Goal: Information Seeking & Learning: Learn about a topic

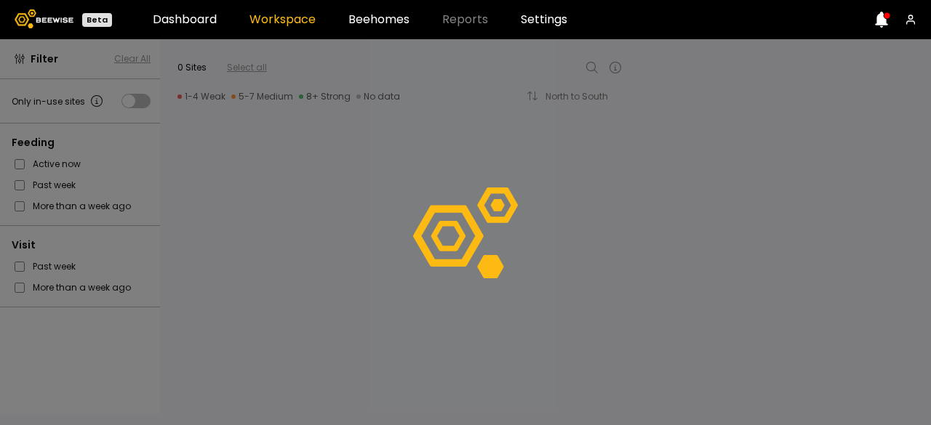
click at [882, 27] on icon at bounding box center [881, 20] width 13 height 16
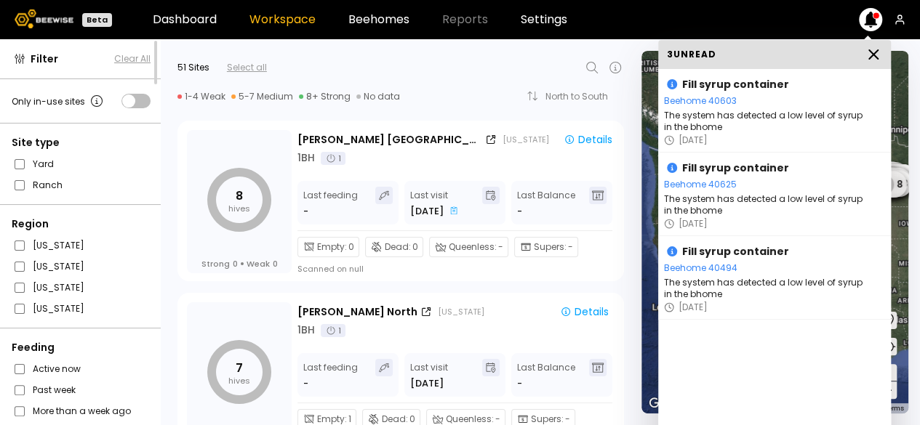
click at [875, 60] on icon at bounding box center [873, 54] width 17 height 17
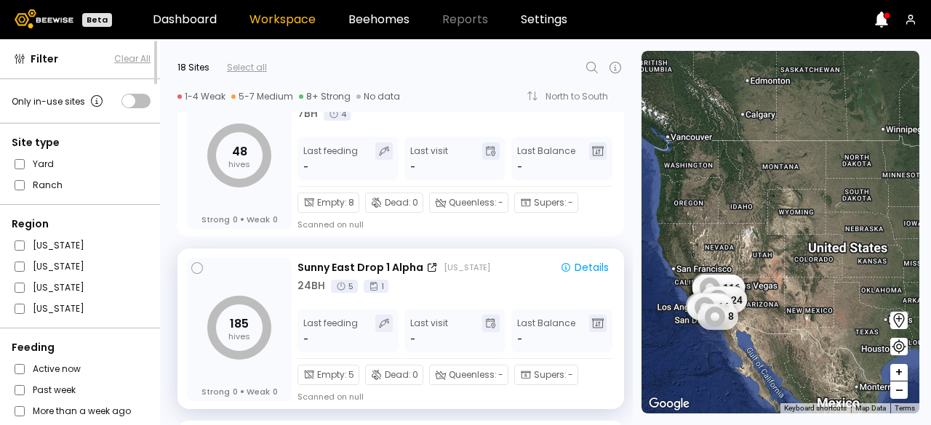
scroll to position [60, 0]
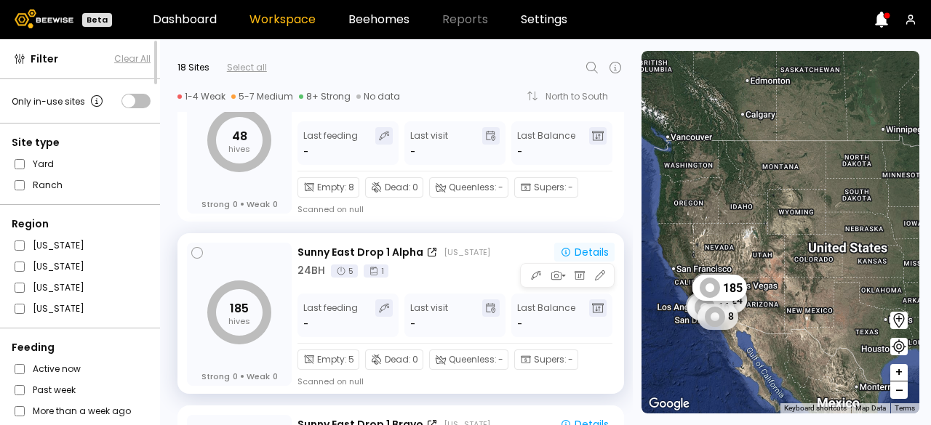
click at [586, 251] on div "Details" at bounding box center [584, 252] width 49 height 10
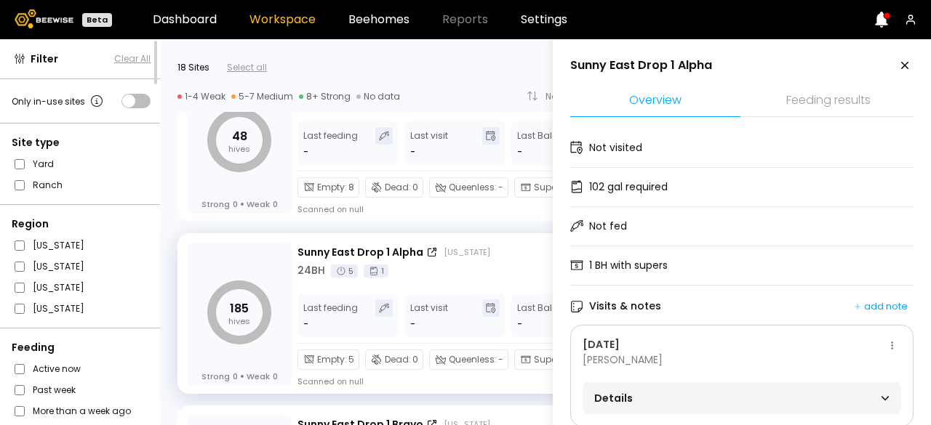
scroll to position [32, 0]
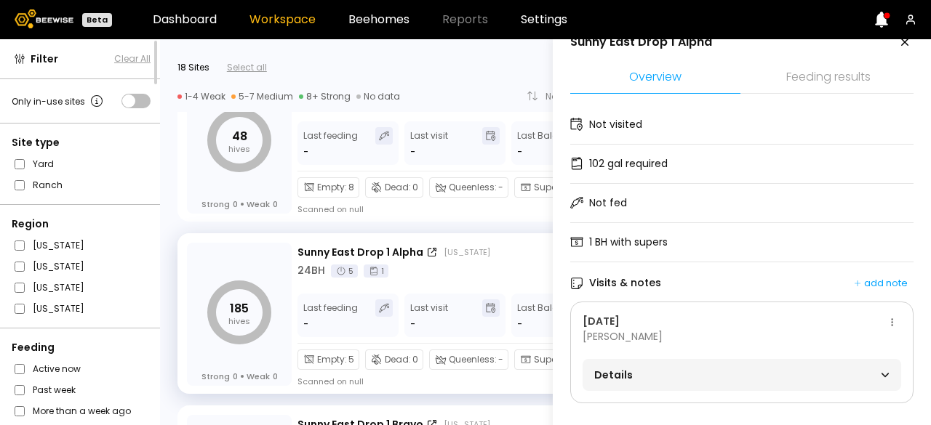
click at [722, 377] on div "Details" at bounding box center [742, 375] width 319 height 32
click at [774, 365] on div "Details" at bounding box center [741, 375] width 295 height 20
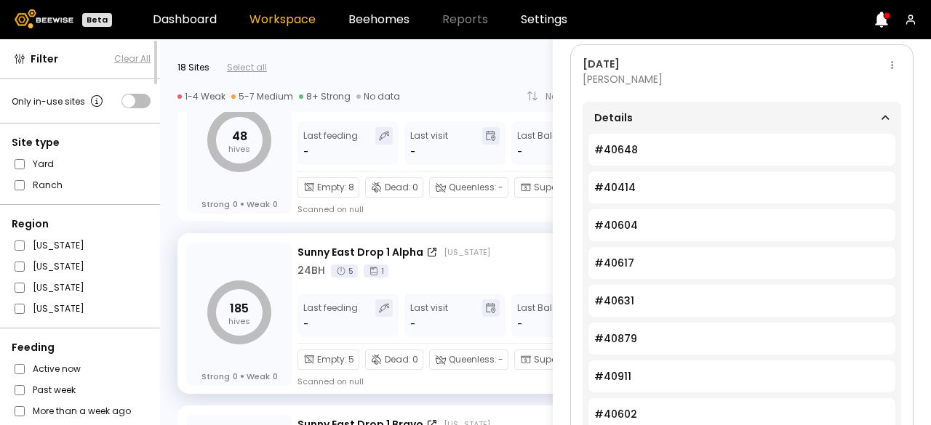
scroll to position [0, 0]
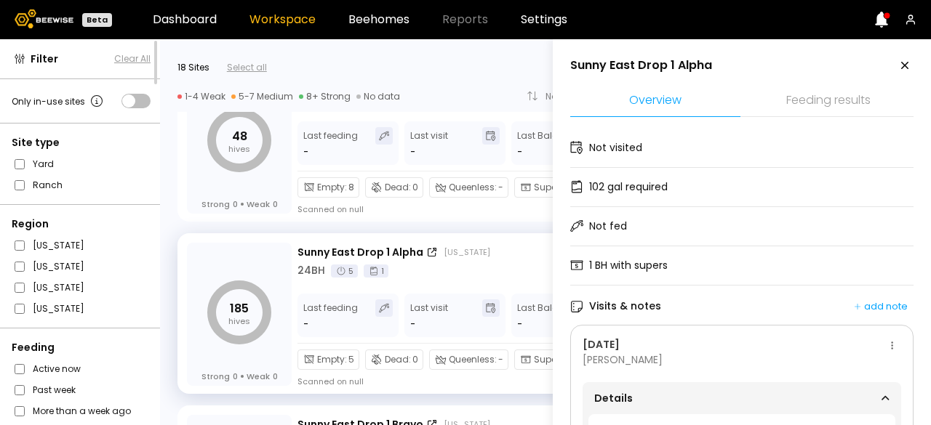
click at [906, 65] on icon at bounding box center [904, 65] width 17 height 17
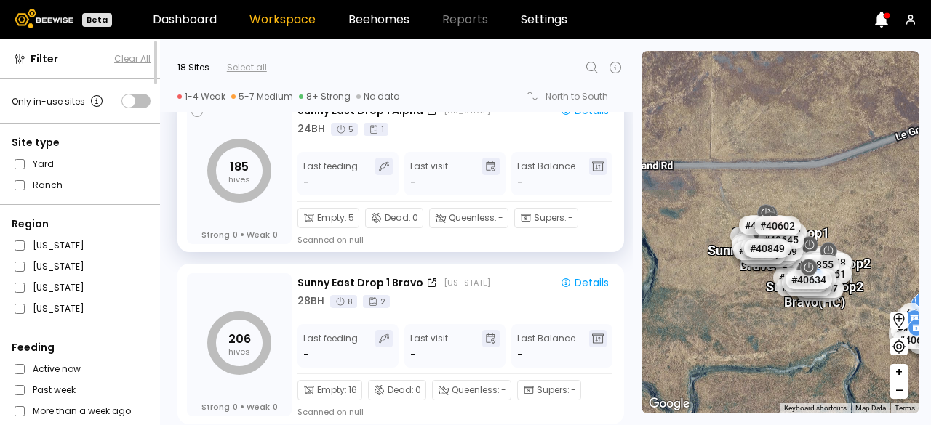
scroll to position [206, 0]
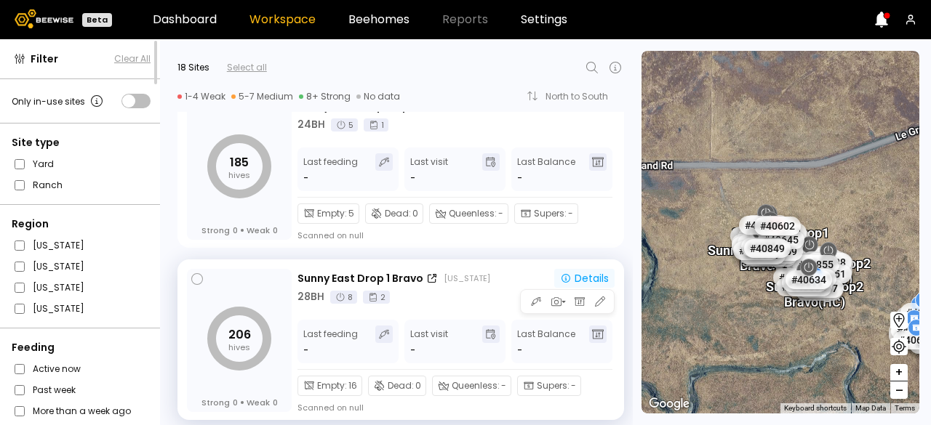
click at [583, 275] on div "Details" at bounding box center [584, 278] width 49 height 10
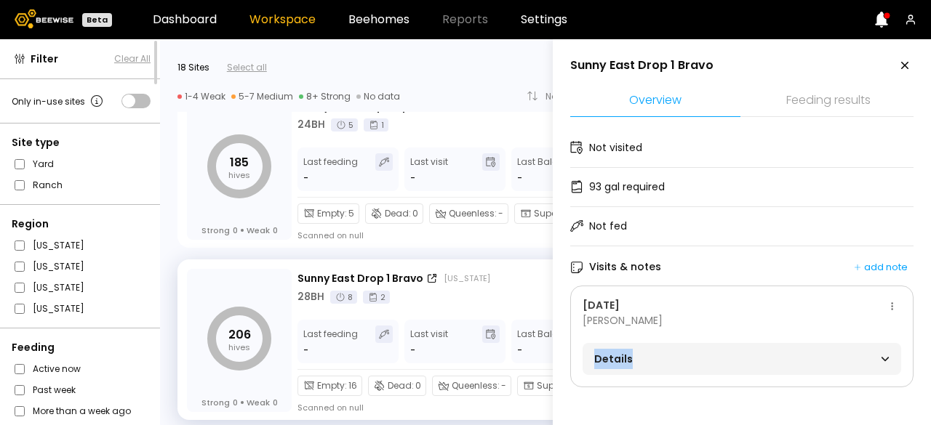
click at [755, 364] on div "Details" at bounding box center [741, 359] width 295 height 20
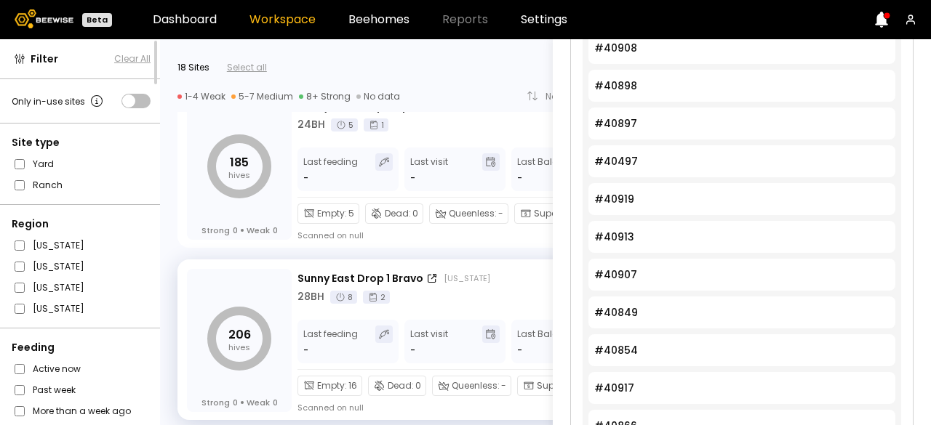
scroll to position [0, 0]
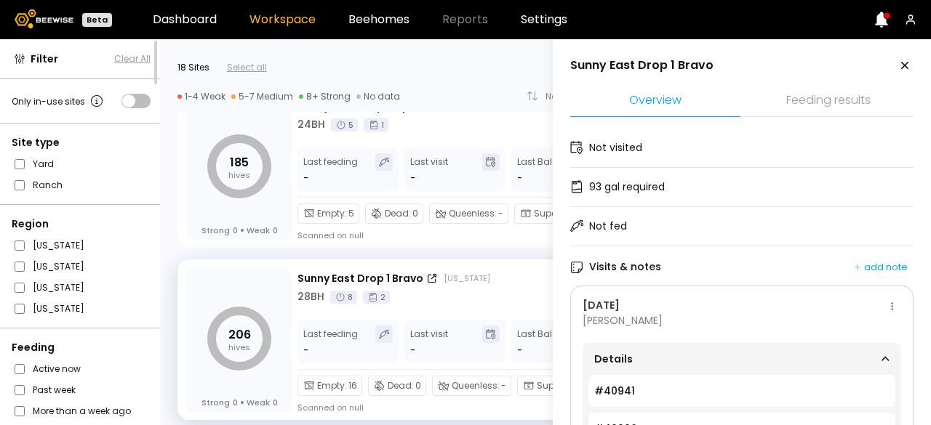
click at [897, 68] on icon at bounding box center [904, 65] width 17 height 17
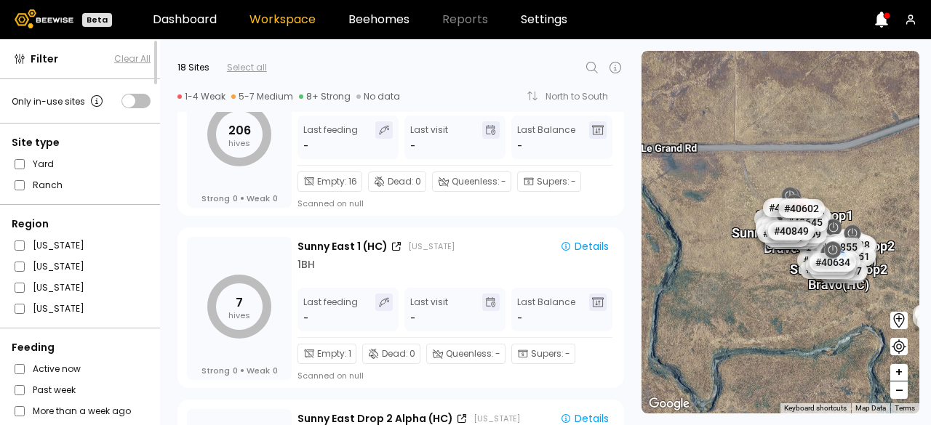
scroll to position [412, 0]
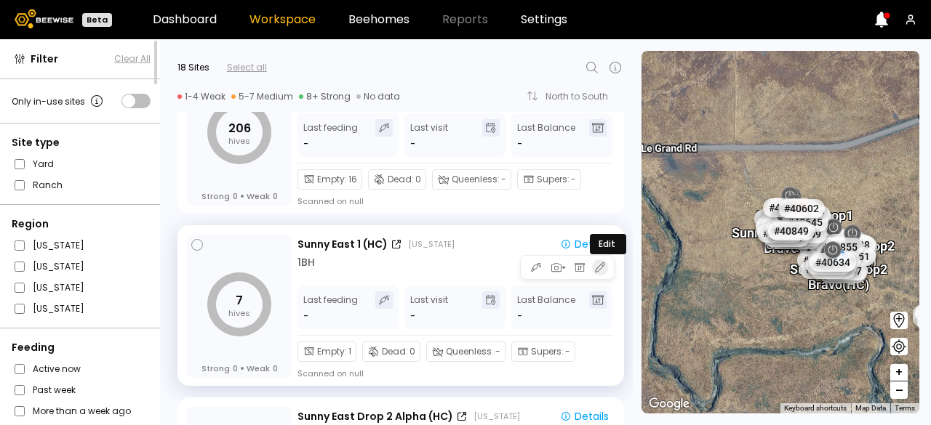
click at [598, 267] on icon "button" at bounding box center [600, 267] width 13 height 13
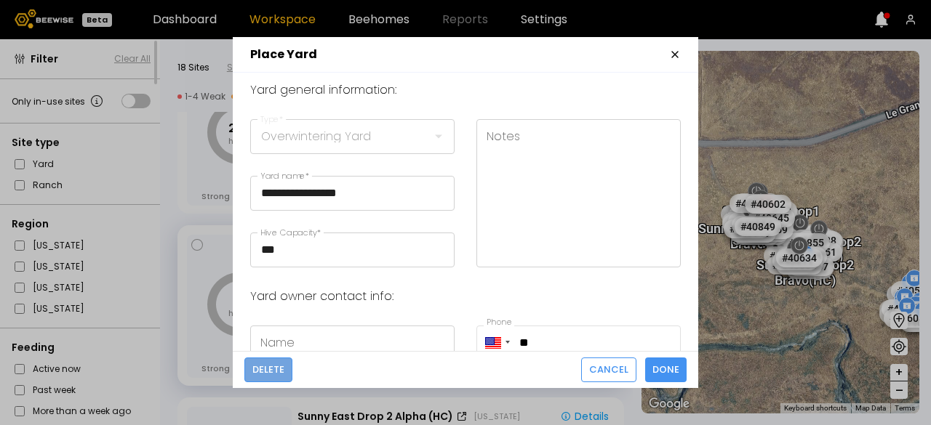
click at [269, 377] on span "Delete" at bounding box center [268, 370] width 32 height 15
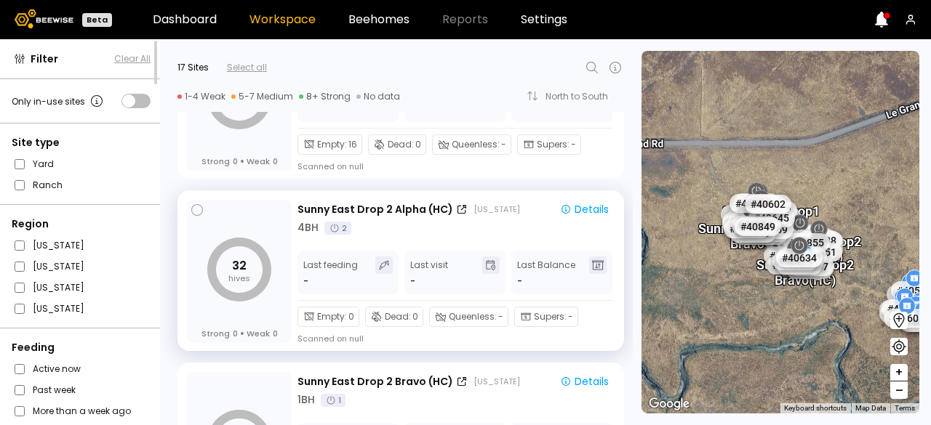
scroll to position [449, 0]
click at [580, 203] on div "Details" at bounding box center [584, 208] width 49 height 10
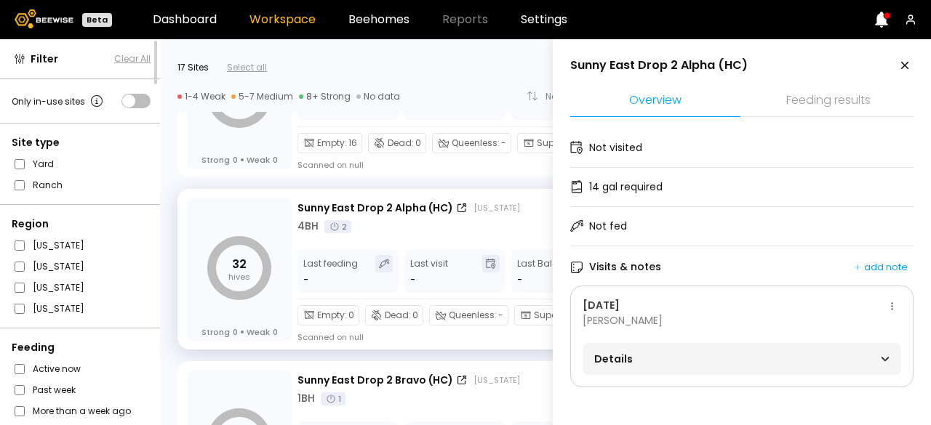
click at [704, 352] on span "Details" at bounding box center [668, 359] width 148 height 20
click at [905, 66] on icon at bounding box center [904, 65] width 17 height 17
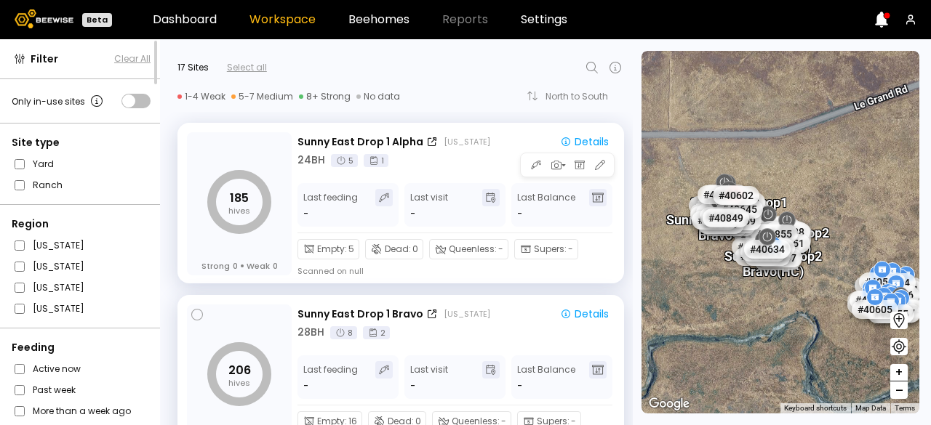
scroll to position [169, 0]
click at [599, 164] on icon "button" at bounding box center [600, 165] width 13 height 13
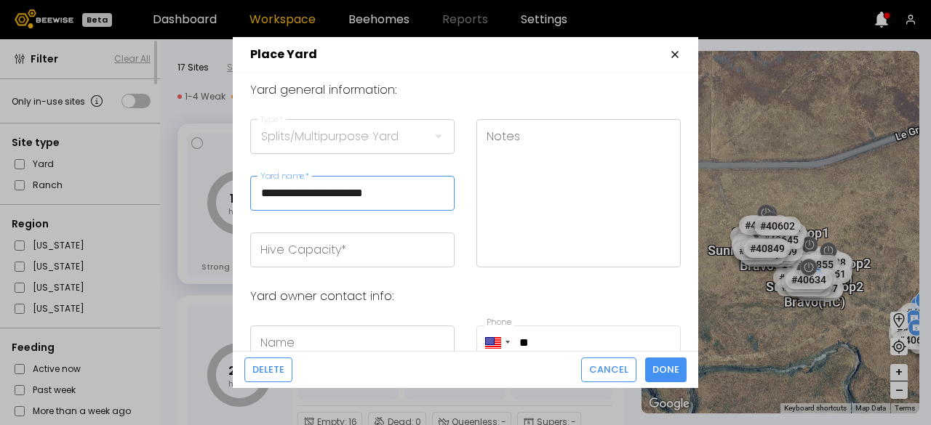
click at [408, 191] on input "**********" at bounding box center [352, 193] width 203 height 33
type input "**********"
click at [412, 262] on input "Hive Capacity *" at bounding box center [352, 249] width 203 height 33
type input "***"
click at [671, 366] on span "Done" at bounding box center [665, 370] width 27 height 15
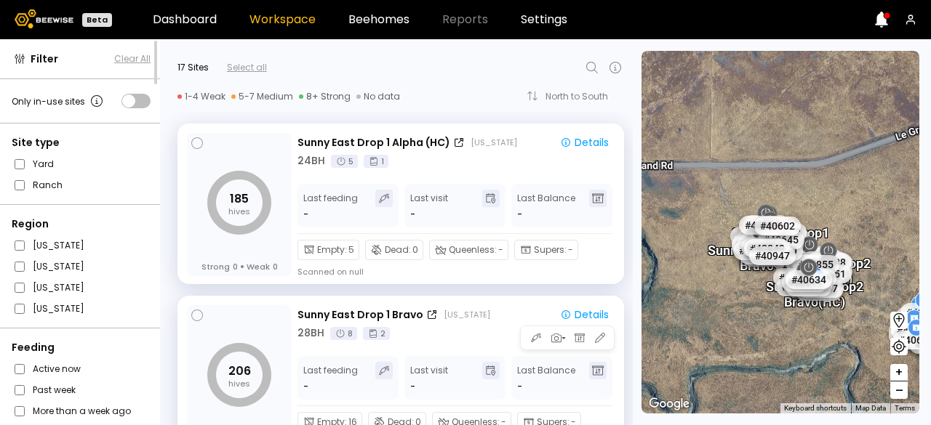
click at [606, 340] on div at bounding box center [567, 338] width 95 height 25
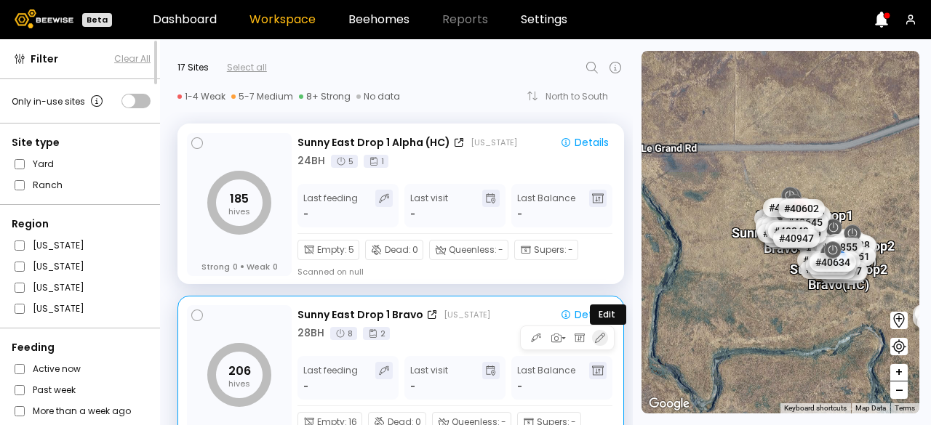
click at [598, 337] on icon "button" at bounding box center [600, 338] width 13 height 13
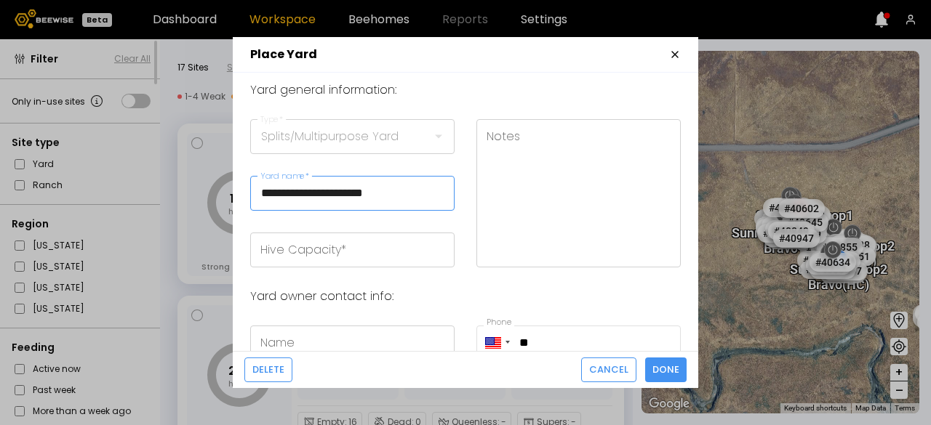
click at [417, 194] on input "**********" at bounding box center [352, 193] width 203 height 33
type input "**********"
click at [359, 260] on input "Hive Capacity *" at bounding box center [352, 249] width 203 height 33
type input "***"
click at [674, 375] on span "Done" at bounding box center [665, 370] width 27 height 15
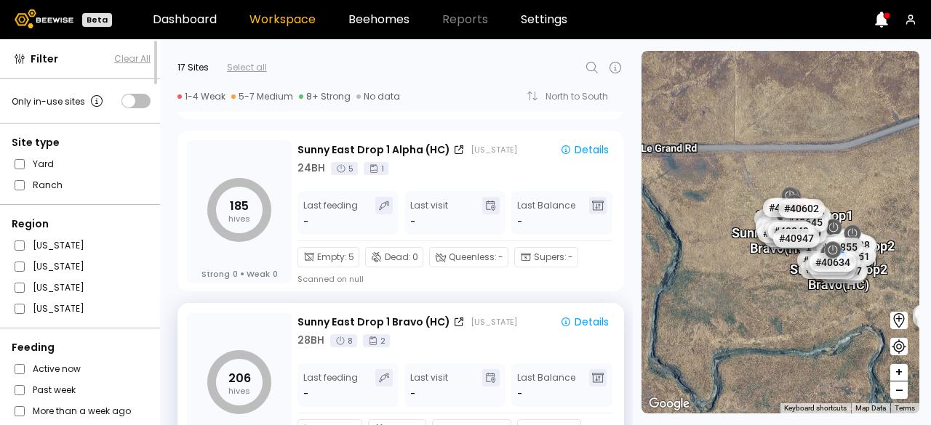
scroll to position [0, 0]
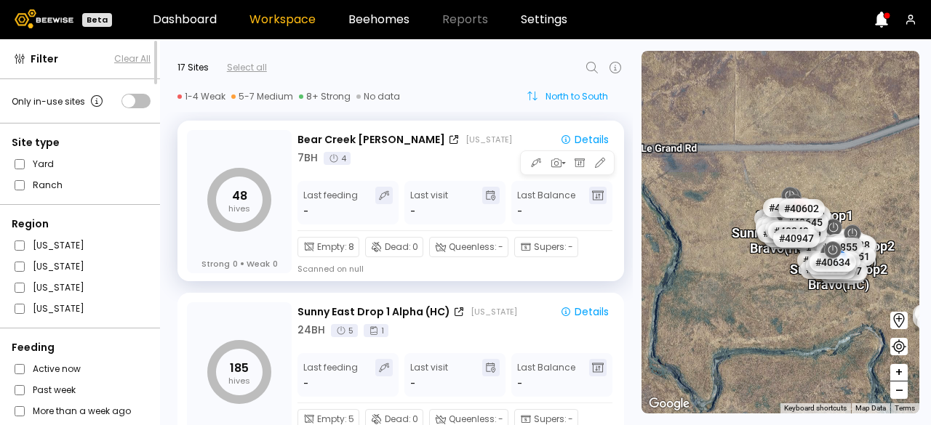
click at [553, 94] on div "North to South" at bounding box center [582, 96] width 73 height 9
click at [530, 97] on icon at bounding box center [533, 96] width 12 height 12
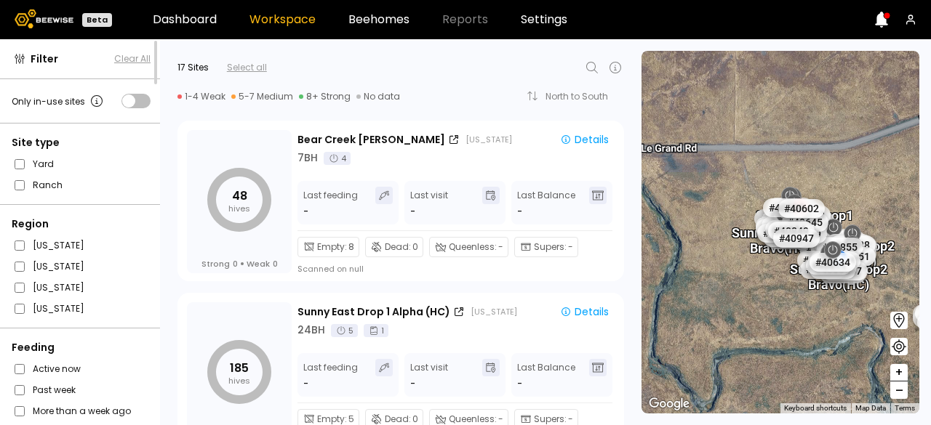
click at [137, 101] on span at bounding box center [135, 101] width 29 height 15
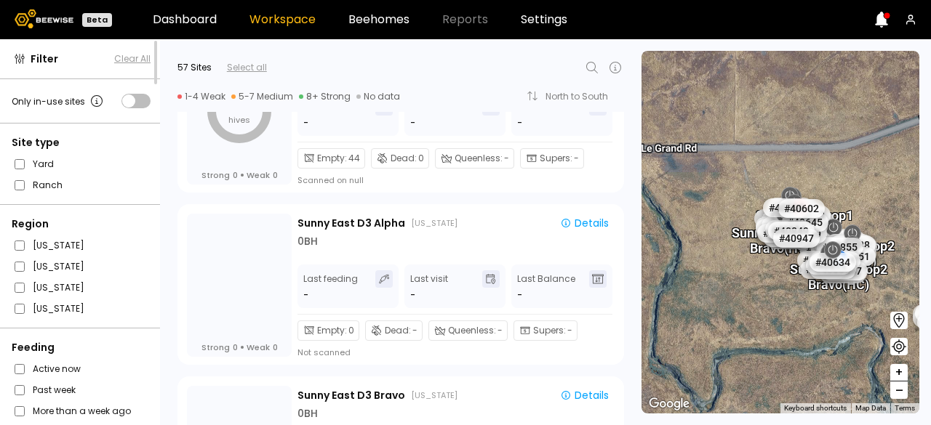
scroll to position [3365, 0]
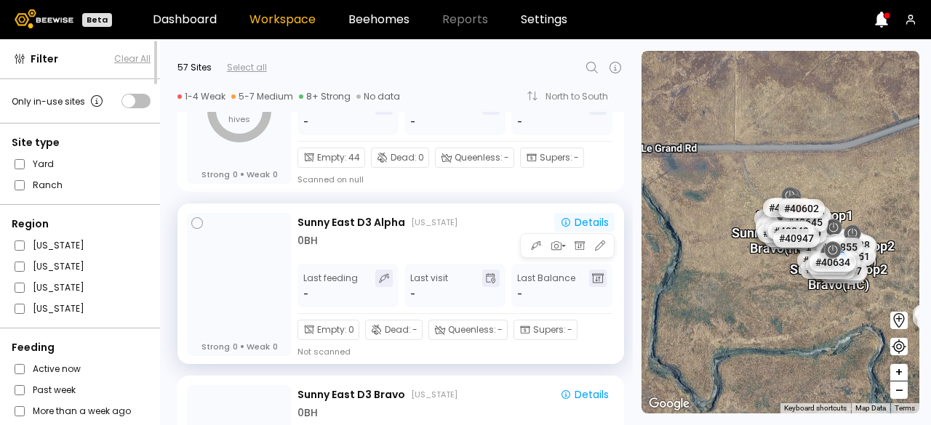
click at [588, 217] on div "Details" at bounding box center [584, 222] width 49 height 10
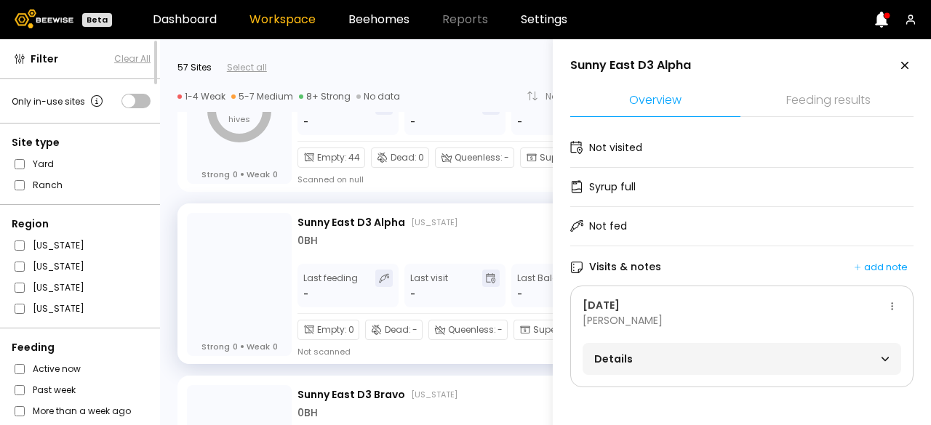
click at [695, 355] on span "Details" at bounding box center [668, 359] width 148 height 20
click at [691, 355] on span "Details" at bounding box center [668, 359] width 148 height 20
click at [901, 66] on icon at bounding box center [904, 65] width 7 height 7
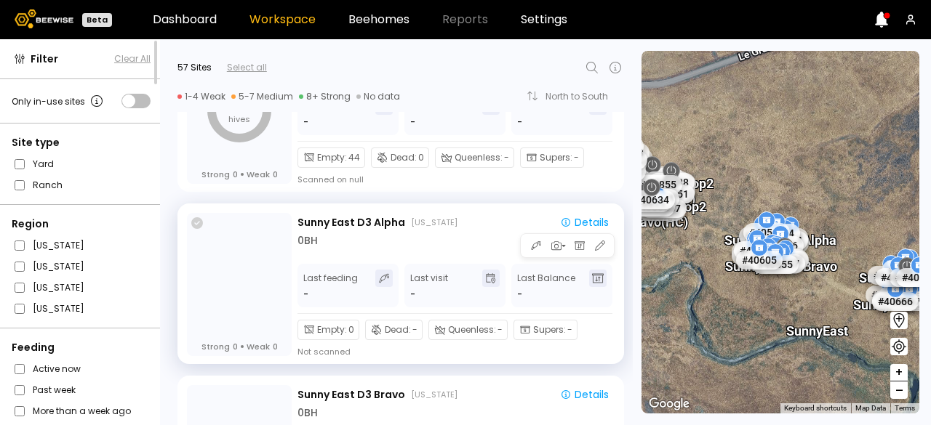
click at [196, 227] on icon at bounding box center [197, 223] width 12 height 12
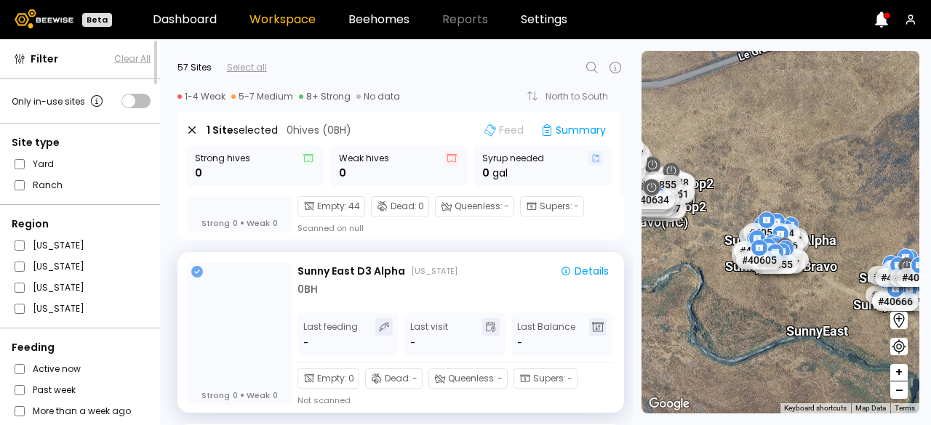
scroll to position [3402, 0]
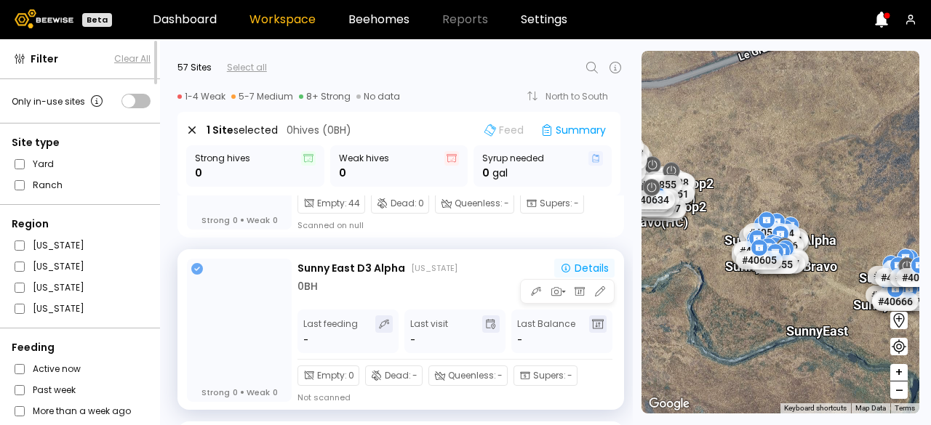
click at [584, 263] on div "Details" at bounding box center [584, 268] width 49 height 10
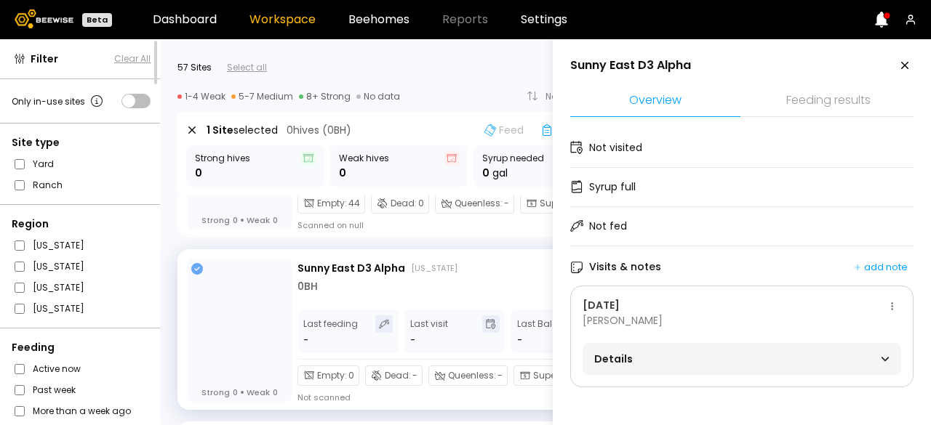
click at [700, 359] on span "Details" at bounding box center [668, 359] width 148 height 20
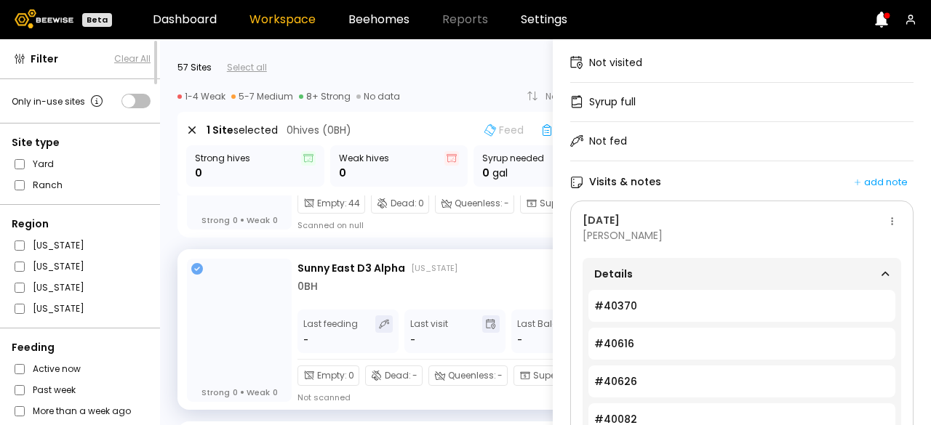
scroll to position [0, 0]
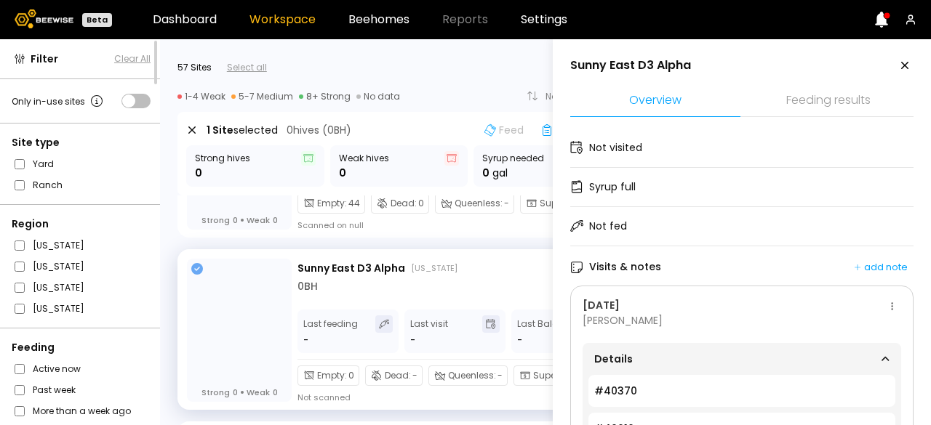
click at [903, 71] on icon at bounding box center [904, 65] width 17 height 17
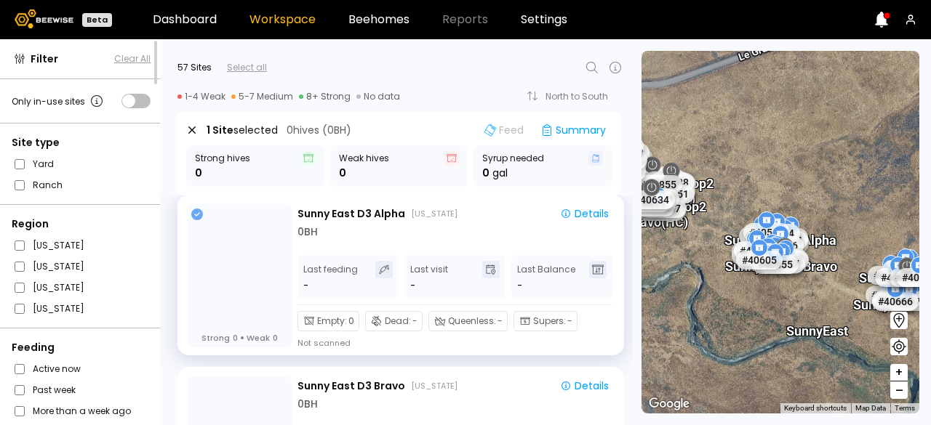
scroll to position [3458, 0]
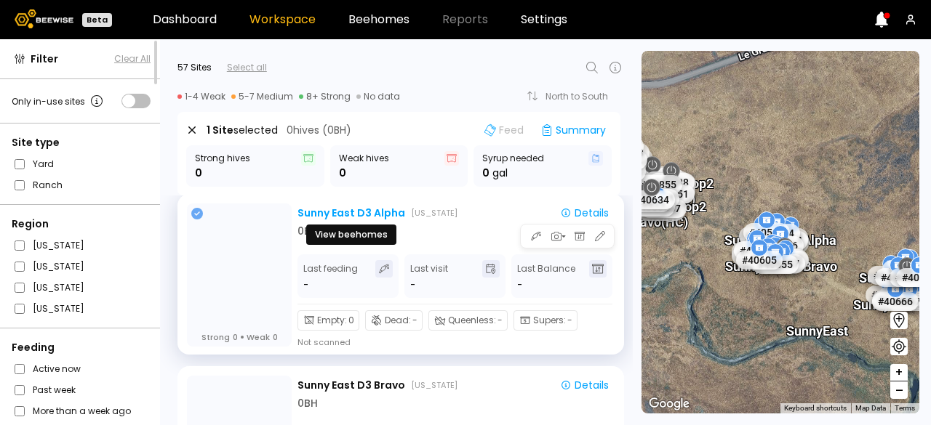
click at [378, 216] on div "Sunny East D3 Alpha" at bounding box center [351, 213] width 108 height 15
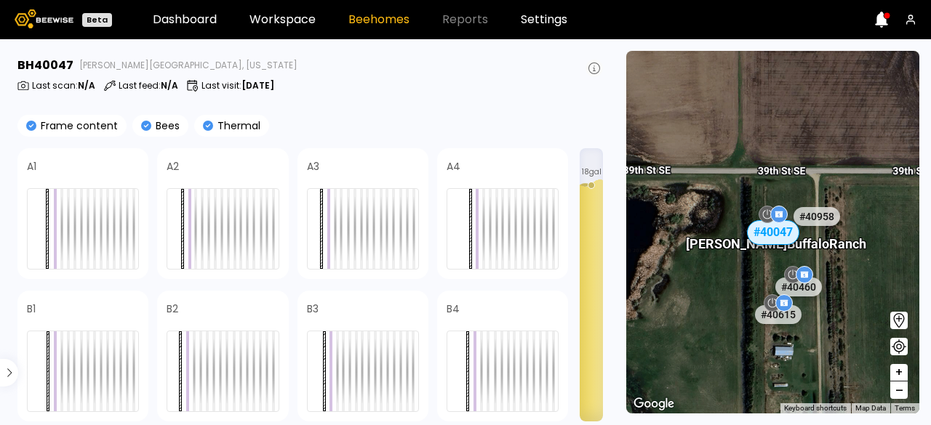
click at [595, 71] on icon at bounding box center [594, 69] width 12 height 12
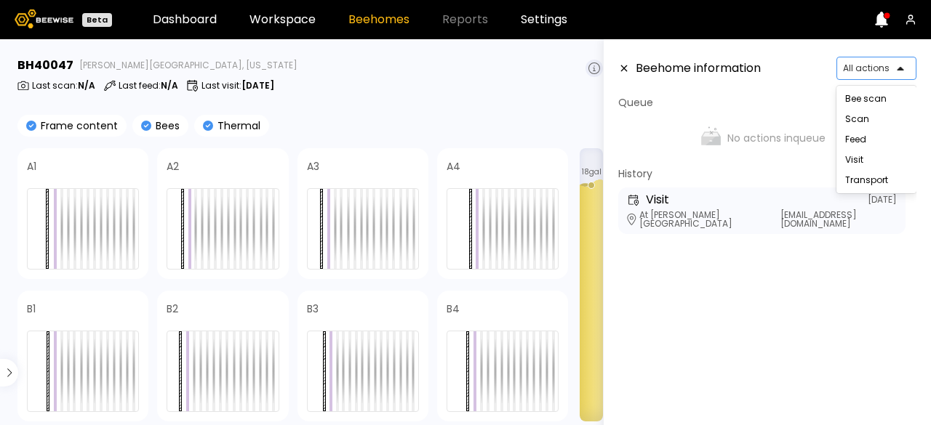
click at [880, 71] on div at bounding box center [870, 68] width 55 height 13
click at [883, 179] on div "Transport" at bounding box center [876, 180] width 80 height 20
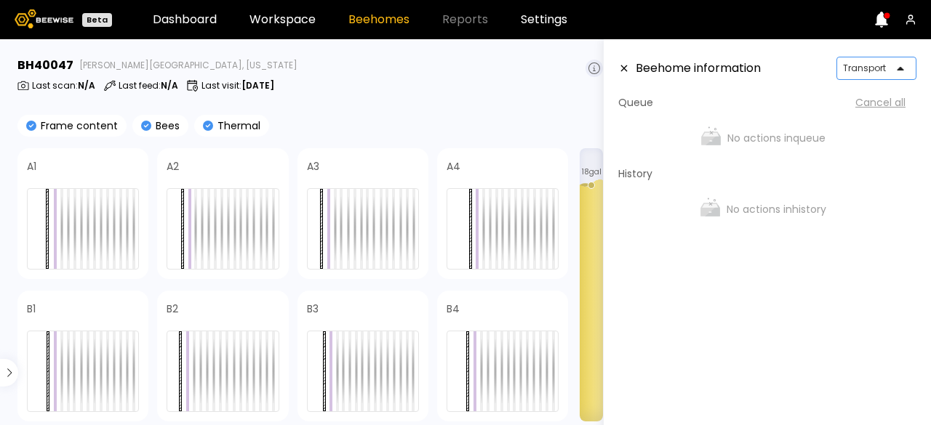
click at [627, 68] on icon at bounding box center [624, 68] width 12 height 10
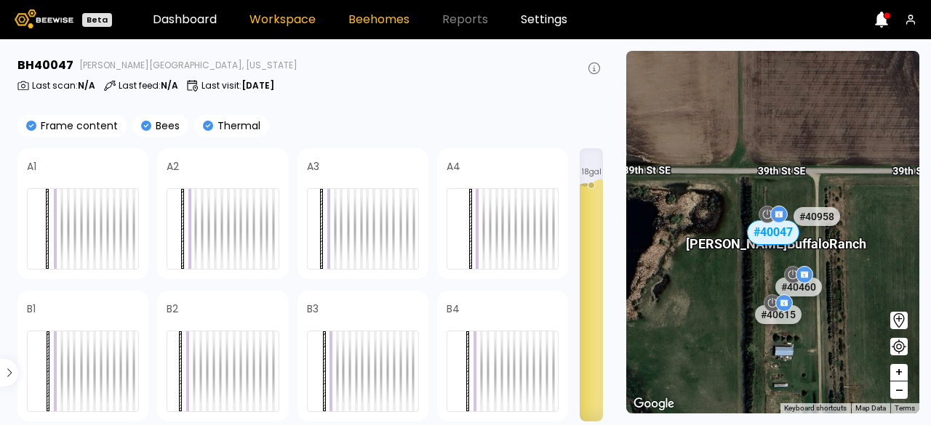
click at [272, 21] on link "Workspace" at bounding box center [282, 20] width 66 height 12
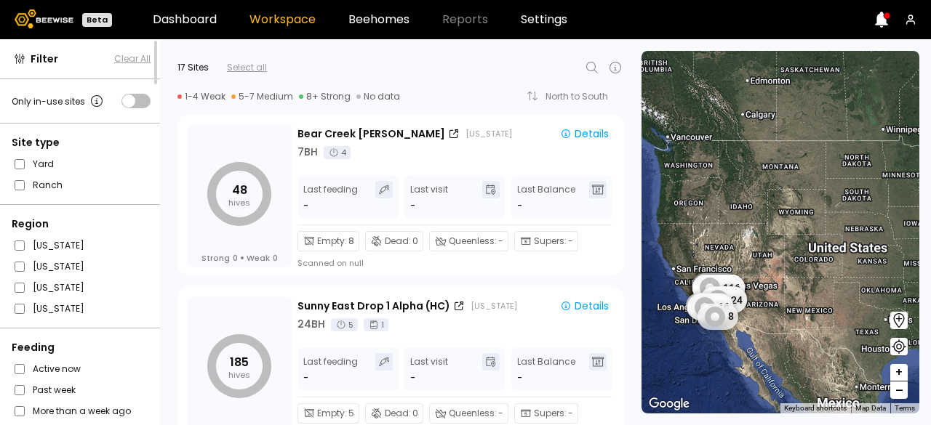
click at [28, 62] on div "Filter Clear All" at bounding box center [81, 59] width 162 height 40
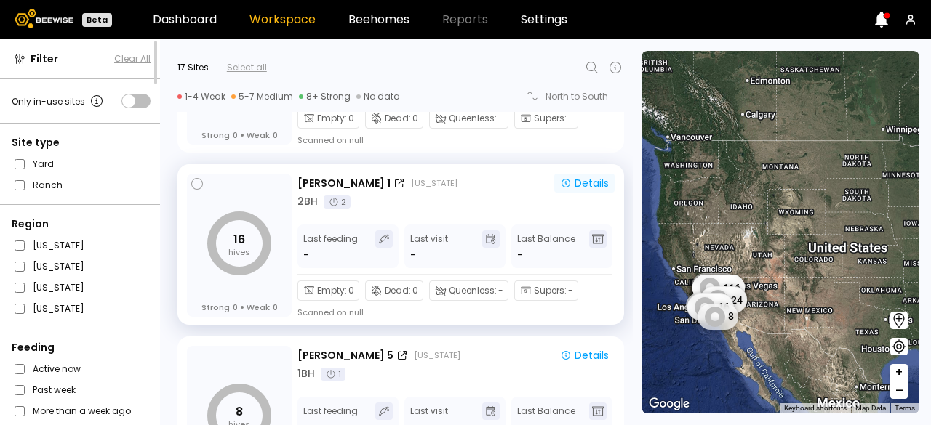
scroll to position [2202, 0]
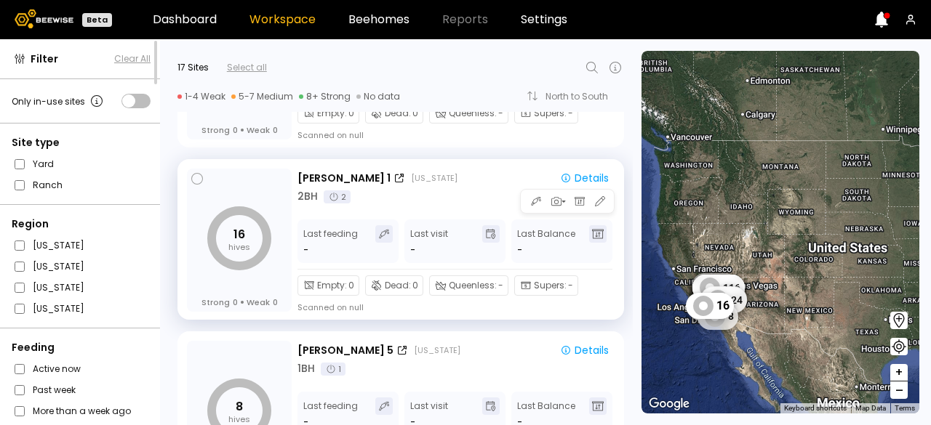
click at [385, 190] on div "2 BH 2" at bounding box center [455, 196] width 317 height 15
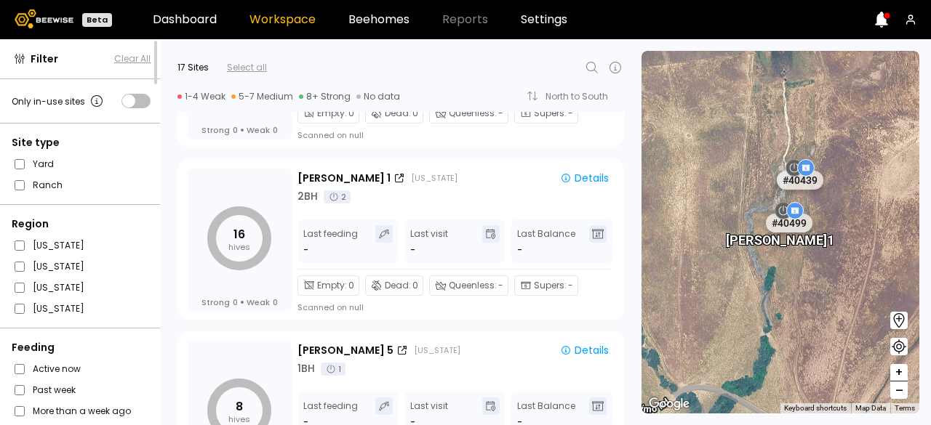
click at [803, 234] on div "# 40499" at bounding box center [812, 232] width 47 height 19
click at [782, 226] on div "# 40499" at bounding box center [789, 223] width 51 height 23
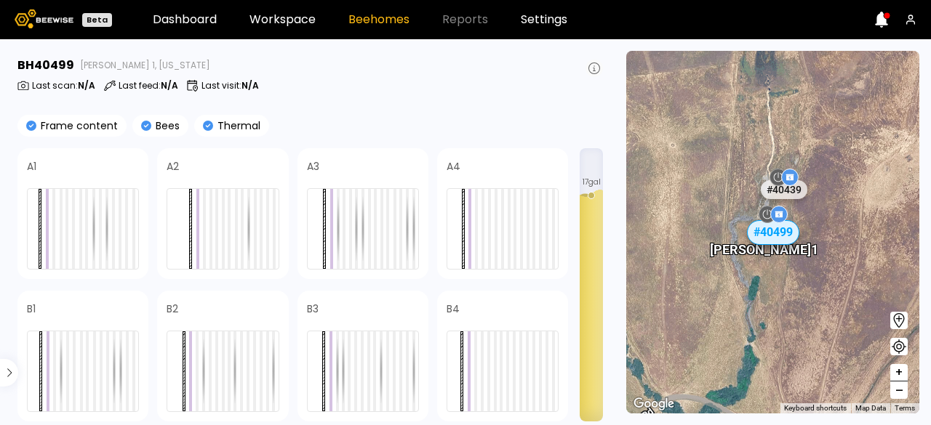
click at [596, 73] on icon at bounding box center [594, 69] width 12 height 12
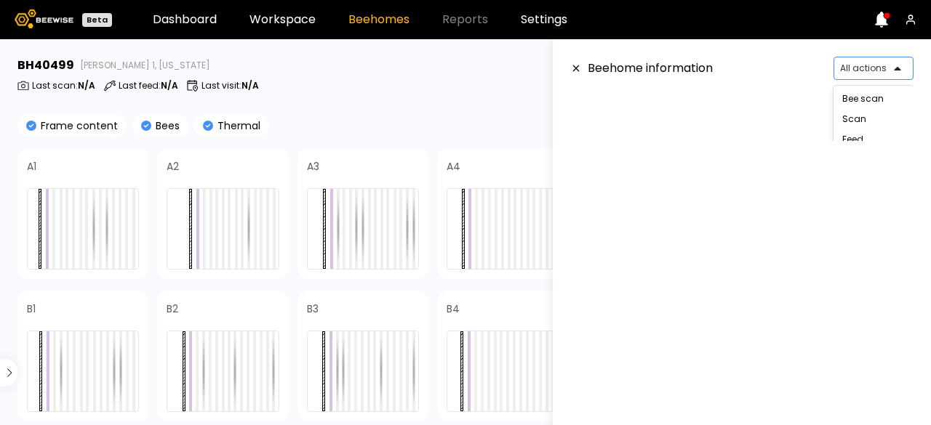
click at [870, 71] on div at bounding box center [867, 68] width 55 height 13
click at [861, 105] on div "Bee scan" at bounding box center [874, 99] width 80 height 20
click at [851, 75] on div "Bee scan" at bounding box center [867, 68] width 67 height 22
click at [576, 63] on icon at bounding box center [576, 68] width 12 height 10
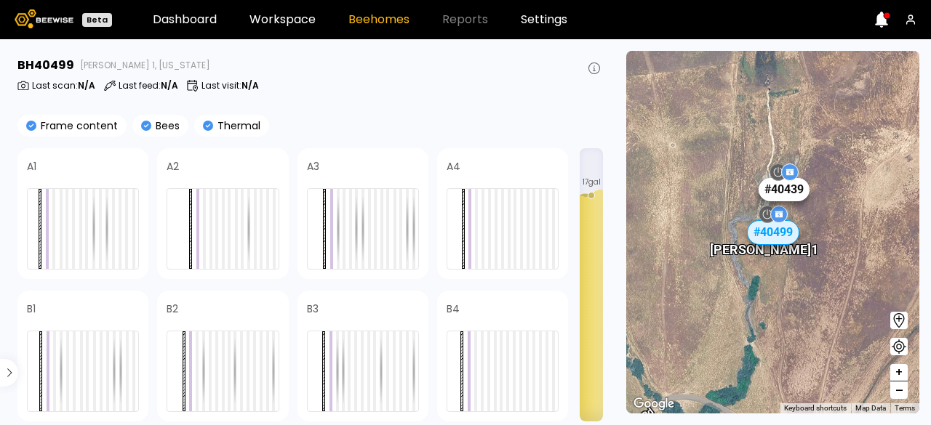
click at [781, 193] on div "# 40439" at bounding box center [783, 188] width 51 height 23
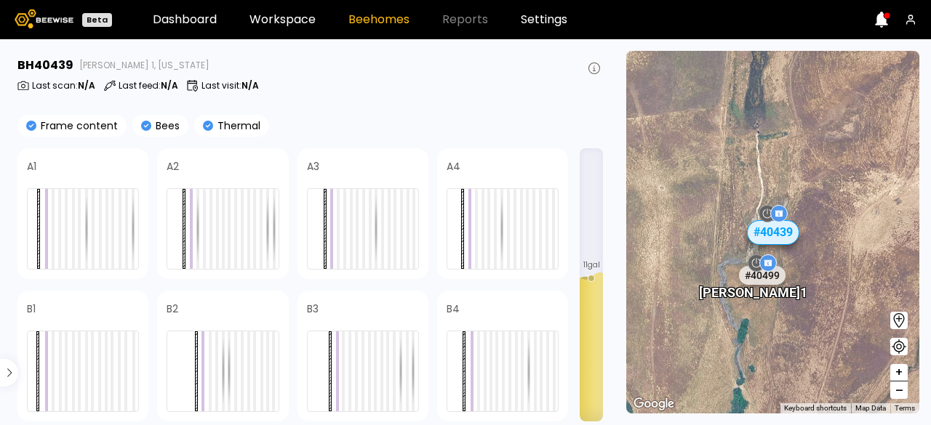
click at [594, 72] on icon at bounding box center [594, 69] width 12 height 12
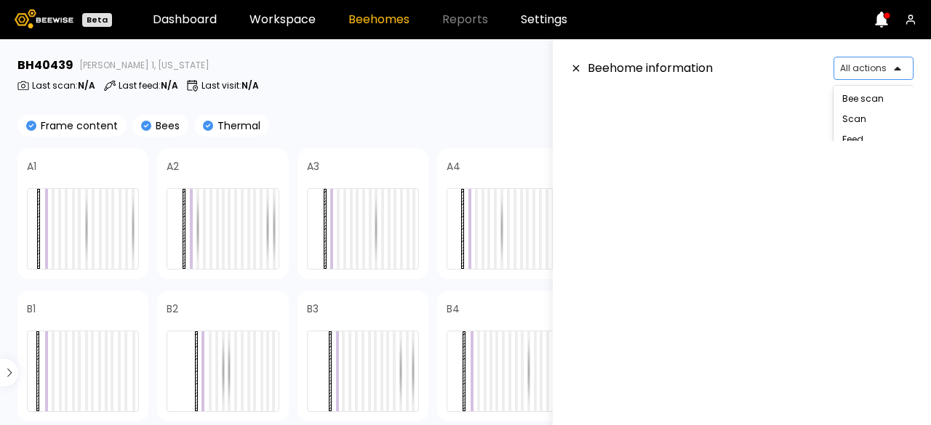
click at [841, 76] on div "All actions" at bounding box center [867, 68] width 67 height 22
click at [313, 103] on section "BH 40439 Leo 1, California Last scan : N/A Last feed : N/A Last visit : N/A Fra…" at bounding box center [312, 232] width 606 height 386
click at [848, 65] on div at bounding box center [867, 68] width 55 height 13
click at [877, 145] on aside "Beehome information 5 results available. Use Up and Down to choose options, pre…" at bounding box center [742, 251] width 378 height 425
click at [576, 70] on icon at bounding box center [576, 68] width 12 height 10
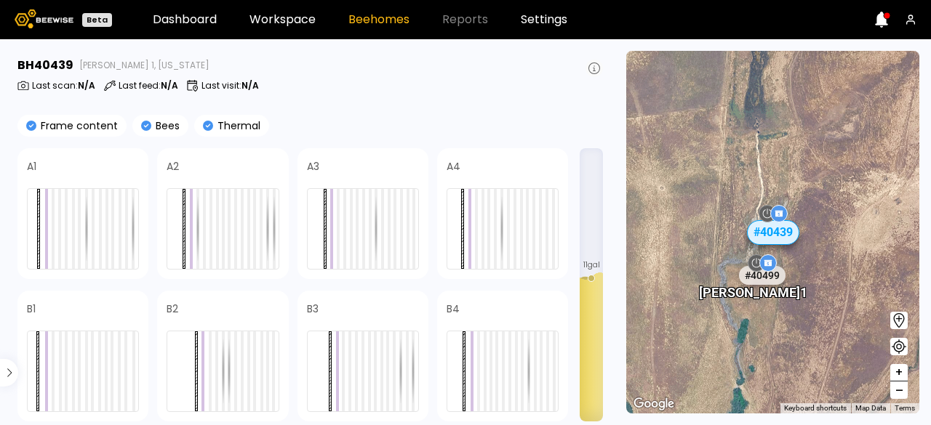
click at [591, 68] on icon at bounding box center [594, 69] width 12 height 12
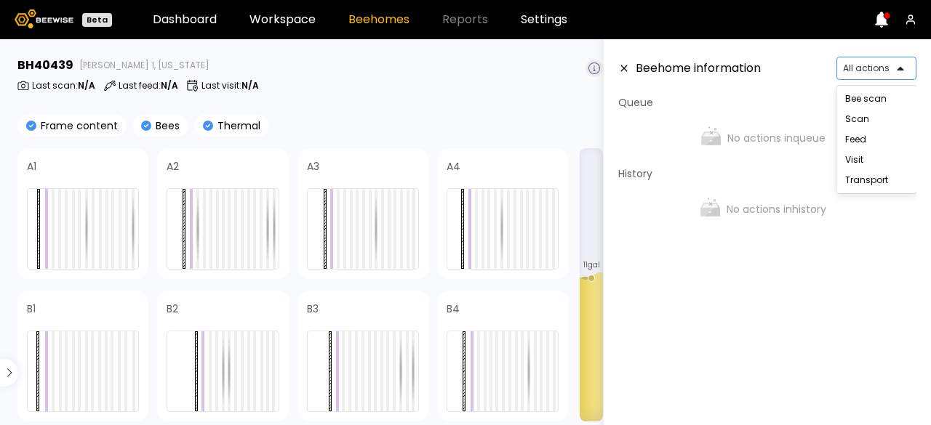
click at [890, 76] on div "All actions" at bounding box center [870, 68] width 67 height 22
click at [868, 162] on div "Visit" at bounding box center [876, 160] width 80 height 20
click at [620, 66] on icon at bounding box center [624, 68] width 12 height 10
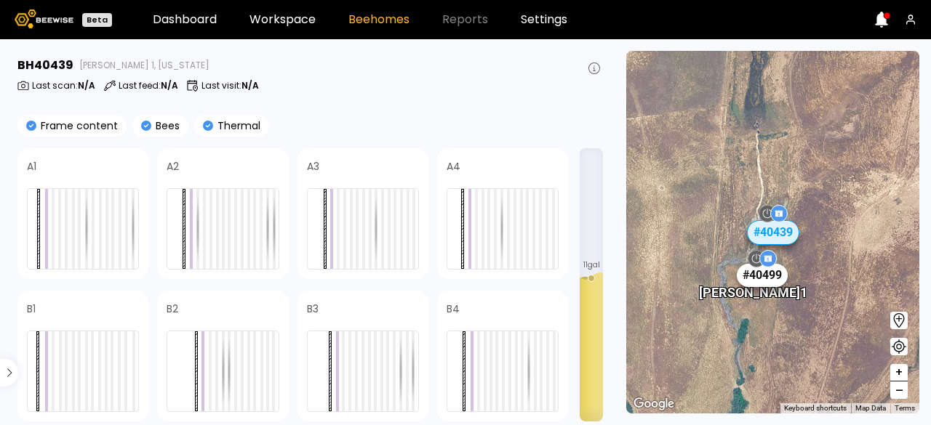
click at [758, 277] on div "# 40499" at bounding box center [762, 274] width 51 height 23
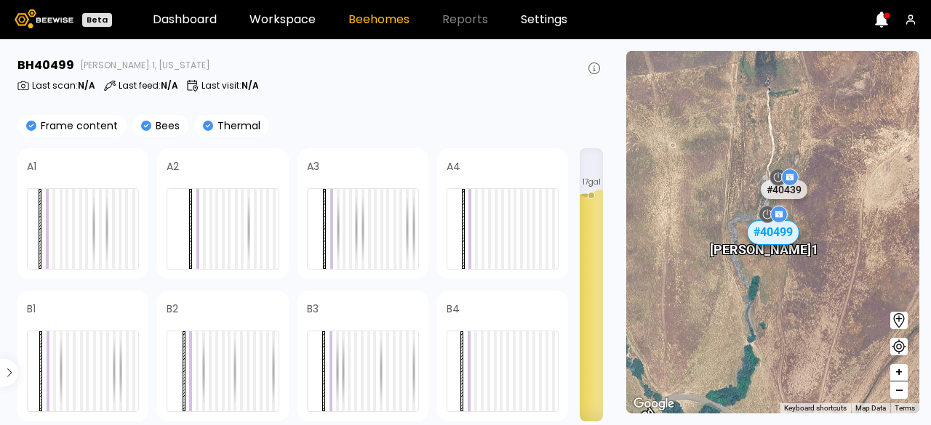
click at [586, 68] on button at bounding box center [594, 68] width 17 height 17
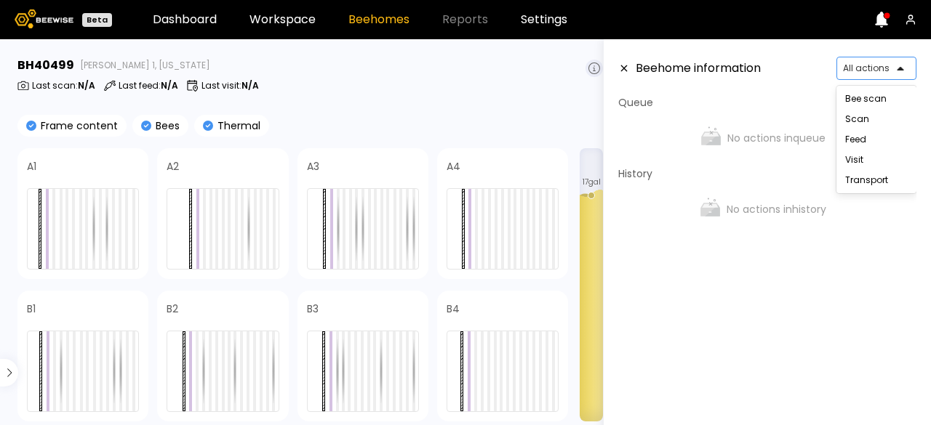
click at [894, 71] on div at bounding box center [870, 68] width 55 height 13
click at [868, 167] on div "Visit" at bounding box center [876, 160] width 80 height 20
click at [861, 71] on div at bounding box center [870, 68] width 55 height 13
click at [848, 71] on div at bounding box center [870, 68] width 55 height 13
click at [780, 135] on div "No actions in queue" at bounding box center [761, 138] width 287 height 44
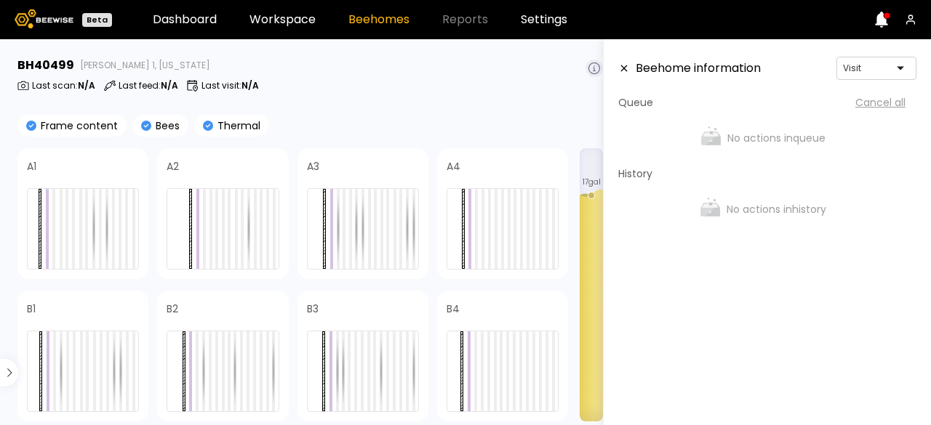
click at [653, 66] on h3 "Beehome information" at bounding box center [698, 69] width 125 height 12
click at [621, 65] on icon at bounding box center [624, 68] width 7 height 7
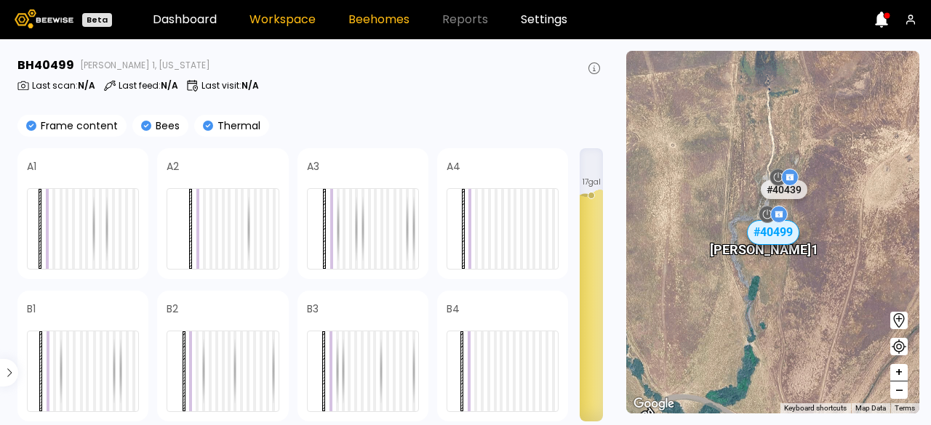
click at [257, 17] on link "Workspace" at bounding box center [282, 20] width 66 height 12
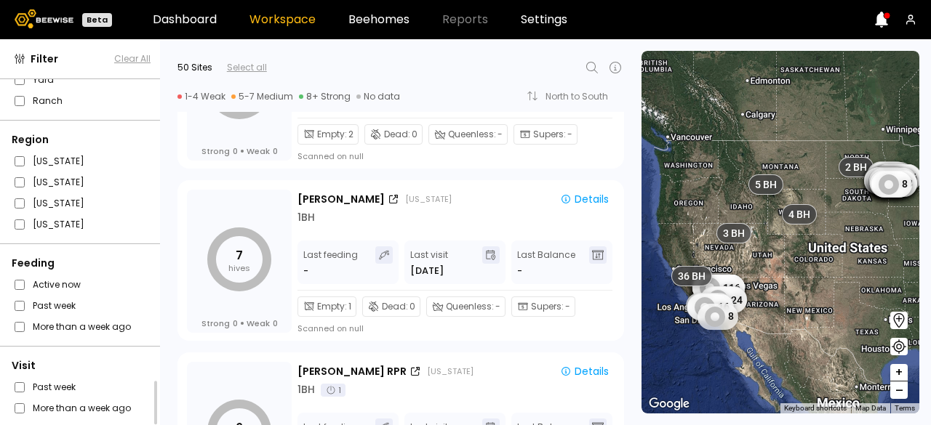
scroll to position [457, 0]
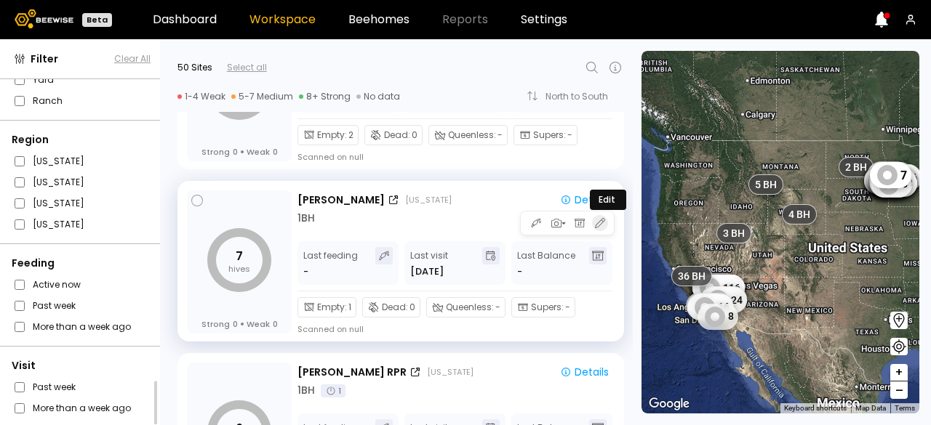
click at [598, 223] on icon "button" at bounding box center [600, 223] width 10 height 10
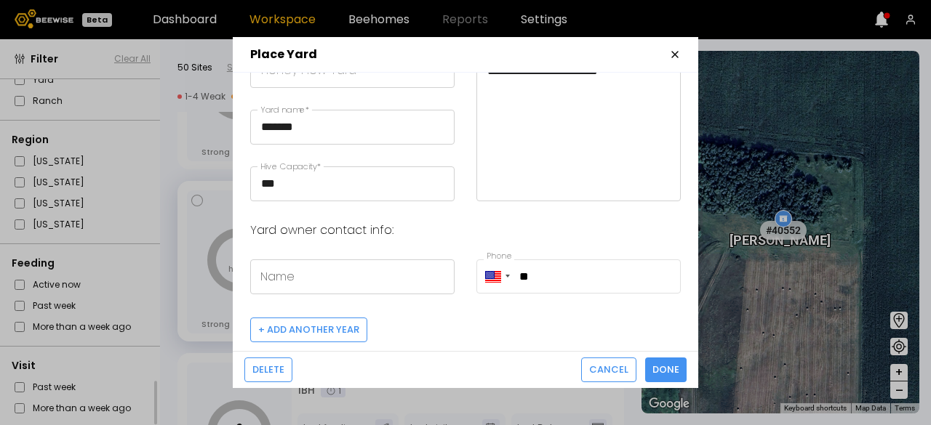
scroll to position [0, 0]
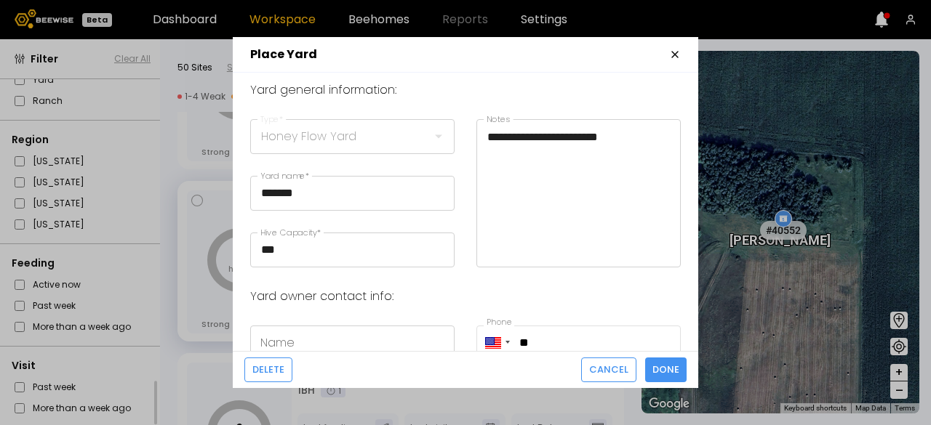
click at [671, 50] on icon "button" at bounding box center [675, 55] width 12 height 12
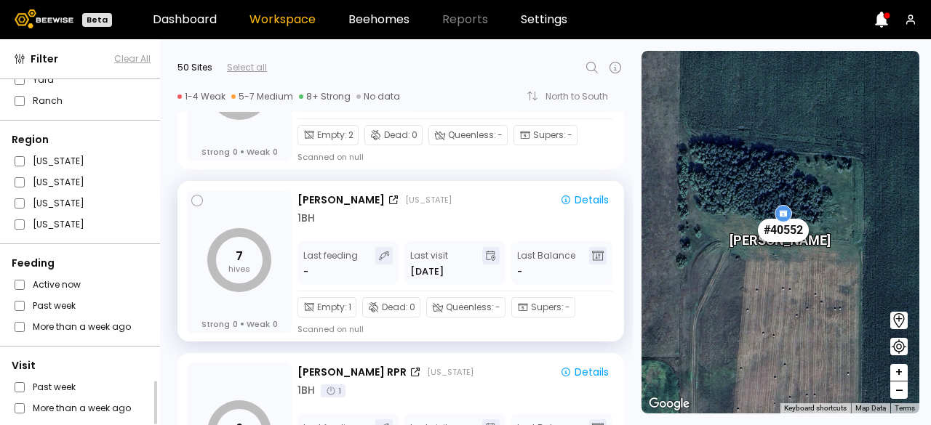
click at [786, 233] on div "# 40552" at bounding box center [783, 230] width 51 height 23
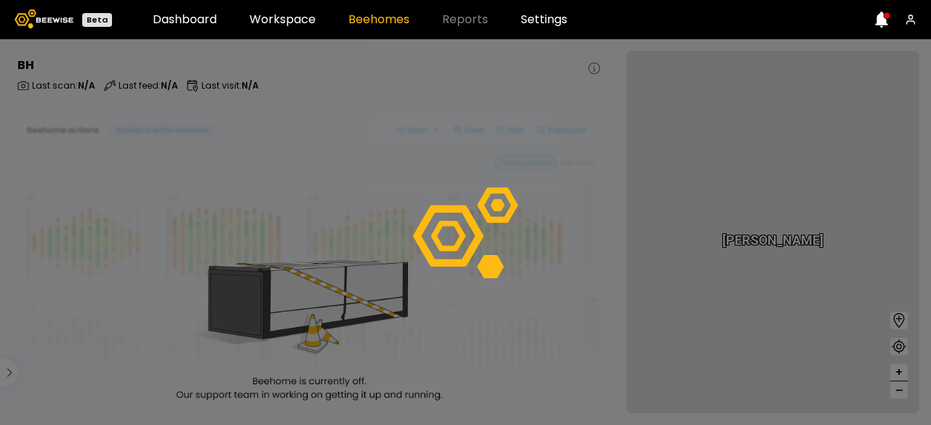
click at [381, 148] on div at bounding box center [465, 232] width 931 height 386
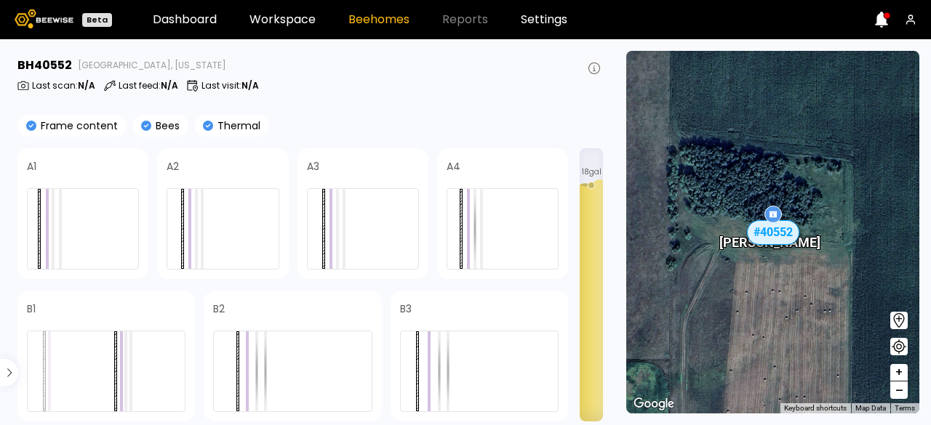
click at [596, 65] on icon at bounding box center [594, 69] width 12 height 12
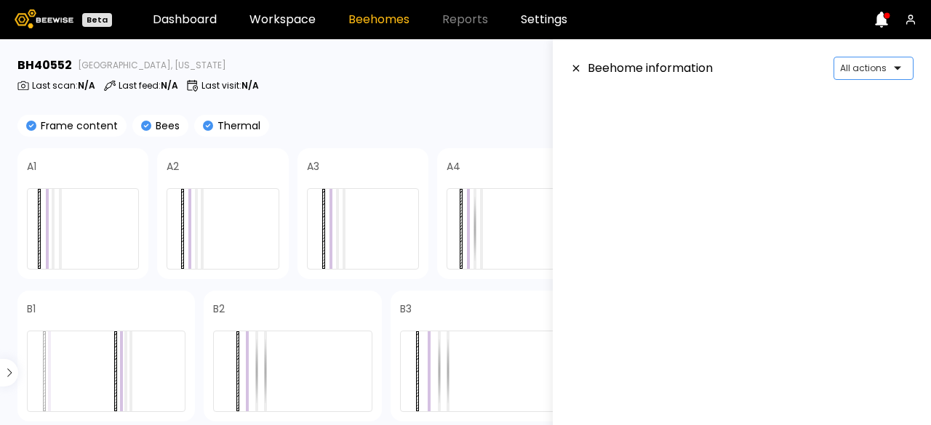
click at [866, 71] on div at bounding box center [867, 68] width 55 height 13
click at [426, 119] on div "Frame content Bees Thermal" at bounding box center [310, 126] width 586 height 22
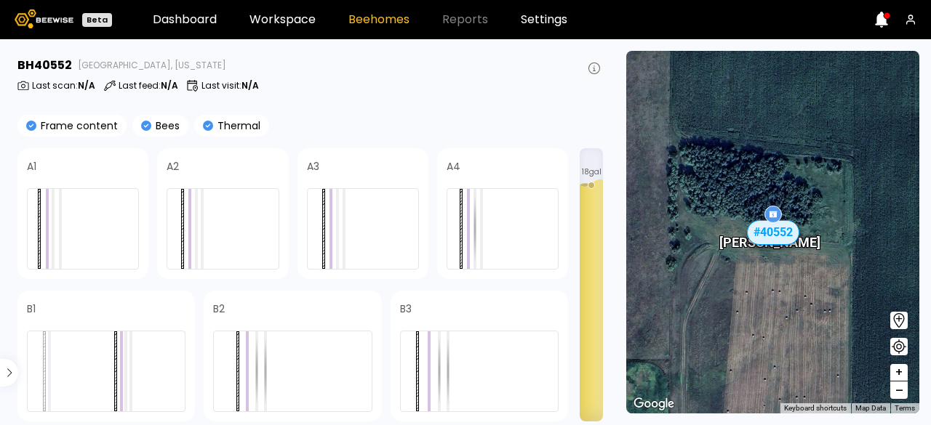
click at [589, 73] on icon at bounding box center [594, 69] width 12 height 12
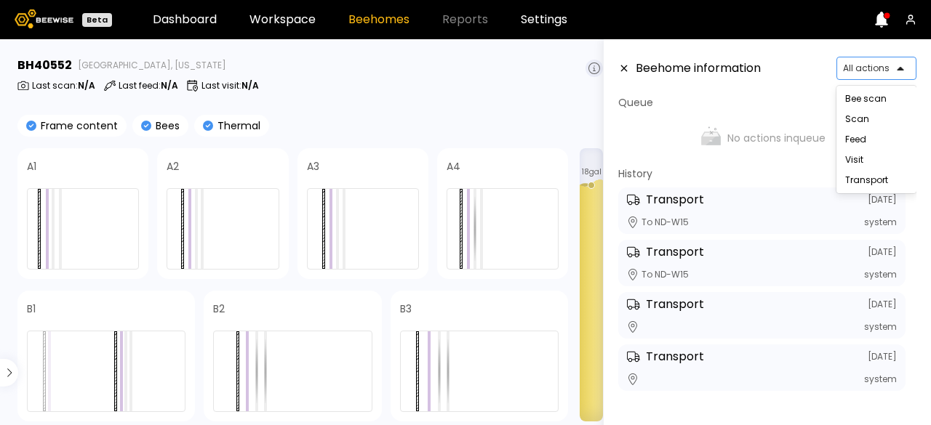
click at [873, 73] on div at bounding box center [870, 68] width 55 height 13
click at [857, 151] on div "Visit" at bounding box center [876, 160] width 80 height 20
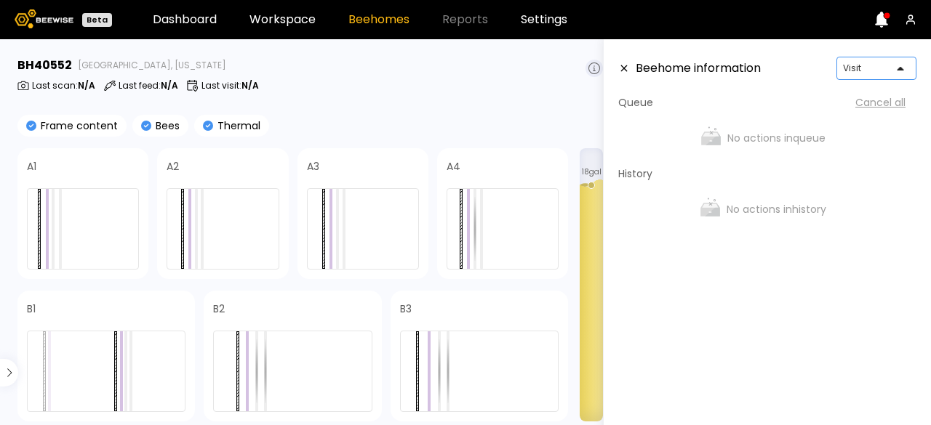
click at [762, 220] on div "No actions in history" at bounding box center [761, 210] width 287 height 44
click at [628, 69] on icon at bounding box center [624, 68] width 12 height 10
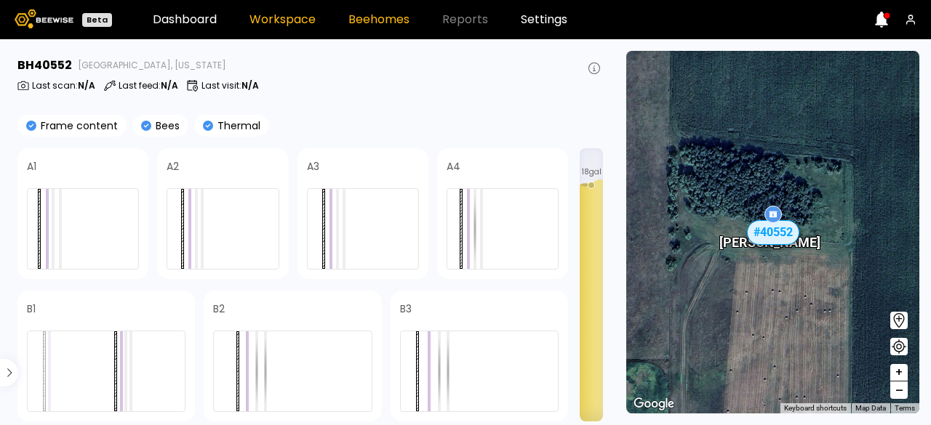
click at [276, 22] on link "Workspace" at bounding box center [282, 20] width 66 height 12
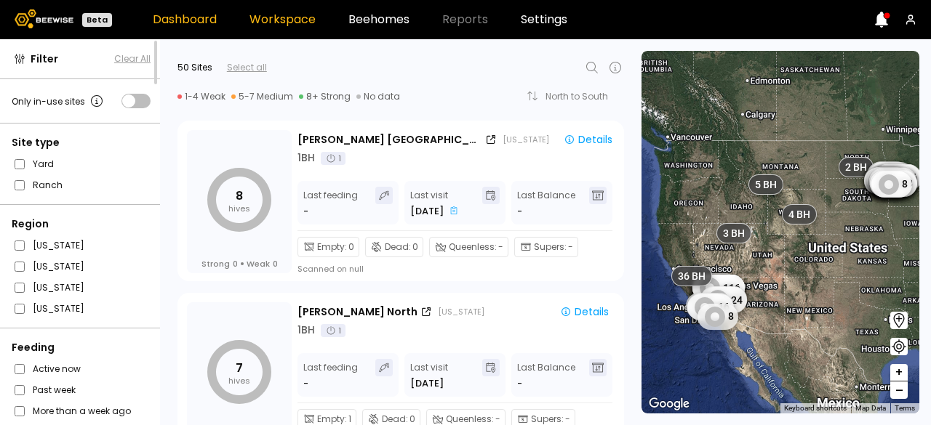
click at [164, 20] on link "Dashboard" at bounding box center [185, 20] width 64 height 12
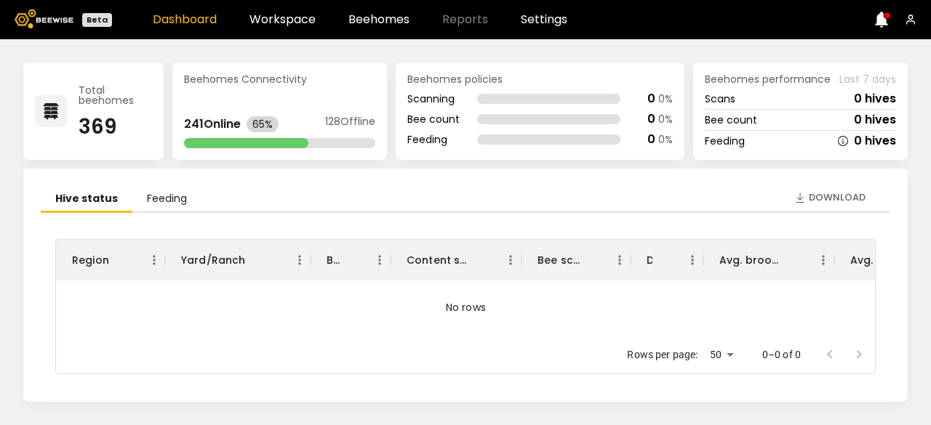
click at [161, 203] on li "Feeding" at bounding box center [166, 199] width 69 height 27
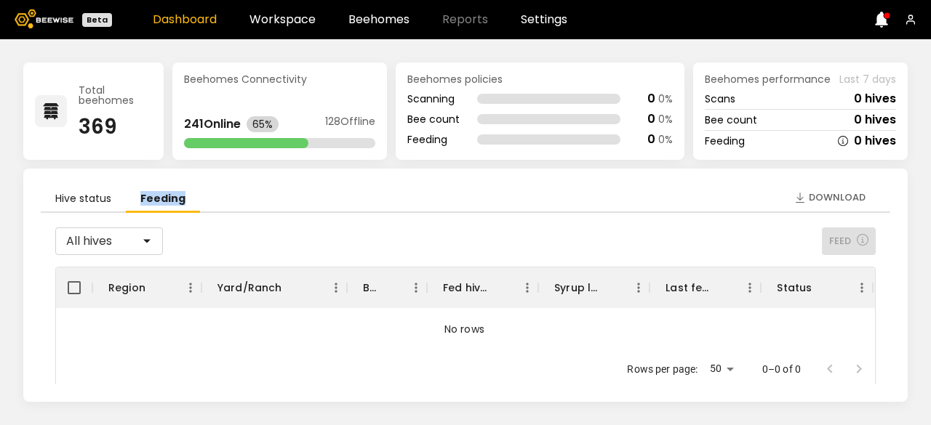
click at [161, 203] on li "Feeding" at bounding box center [163, 199] width 74 height 27
click at [94, 197] on li "Hive status" at bounding box center [83, 199] width 85 height 27
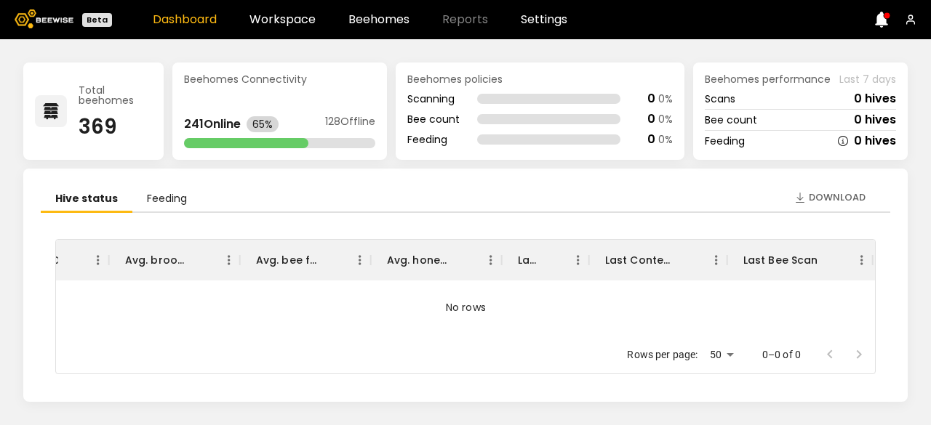
scroll to position [8, 594]
click at [271, 14] on link "Workspace" at bounding box center [282, 20] width 66 height 12
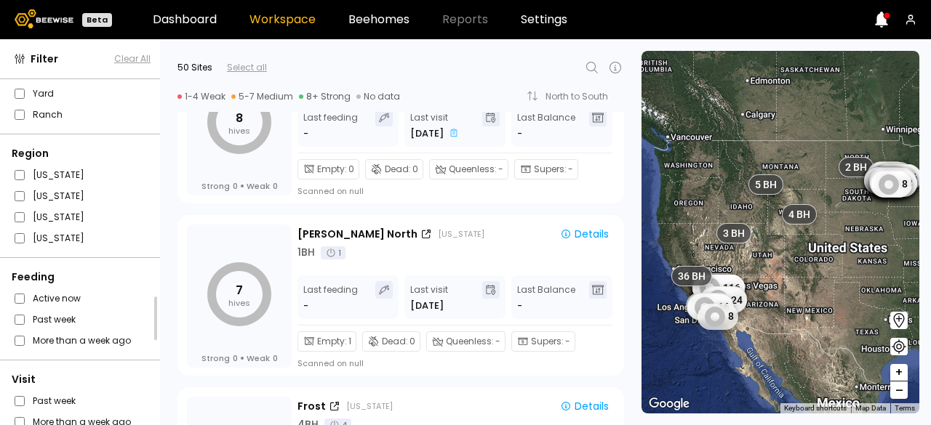
scroll to position [94, 0]
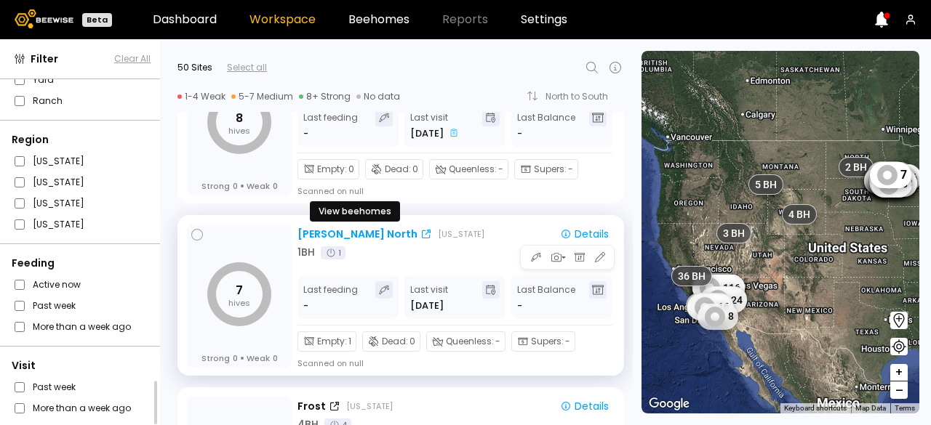
click at [380, 231] on div "[PERSON_NAME] North" at bounding box center [357, 234] width 120 height 15
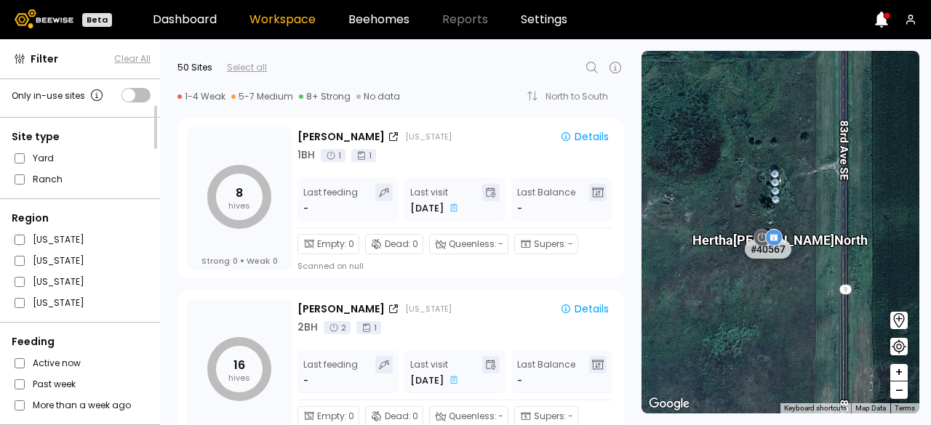
scroll to position [0, 0]
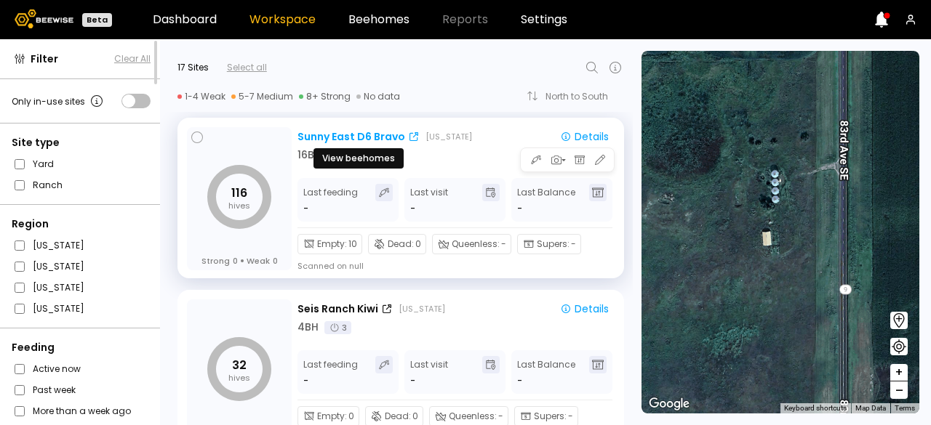
click at [387, 129] on div "Sunny East D6 Bravo" at bounding box center [351, 136] width 108 height 15
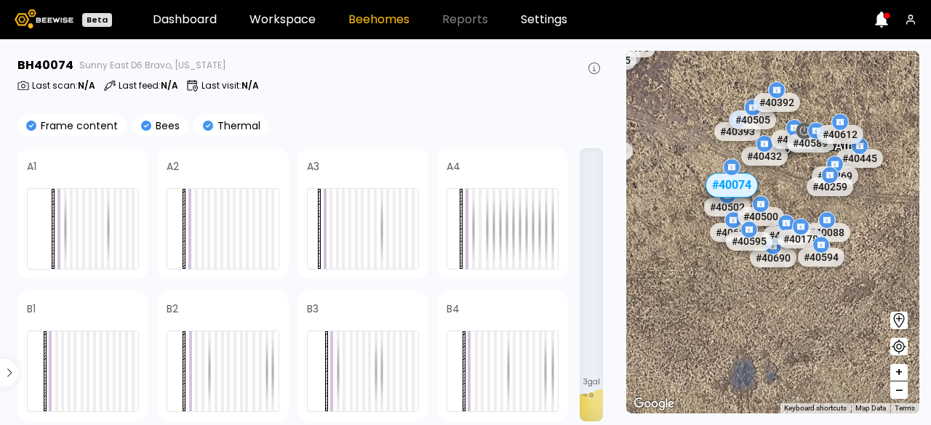
drag, startPoint x: 724, startPoint y: 231, endPoint x: 908, endPoint y: 231, distance: 184.7
click at [908, 231] on div "# 40076 # 40121 # 40123 # 40126 # 40138 # 40161 # 40198 # 40242 # 40260 # 40375…" at bounding box center [772, 232] width 293 height 363
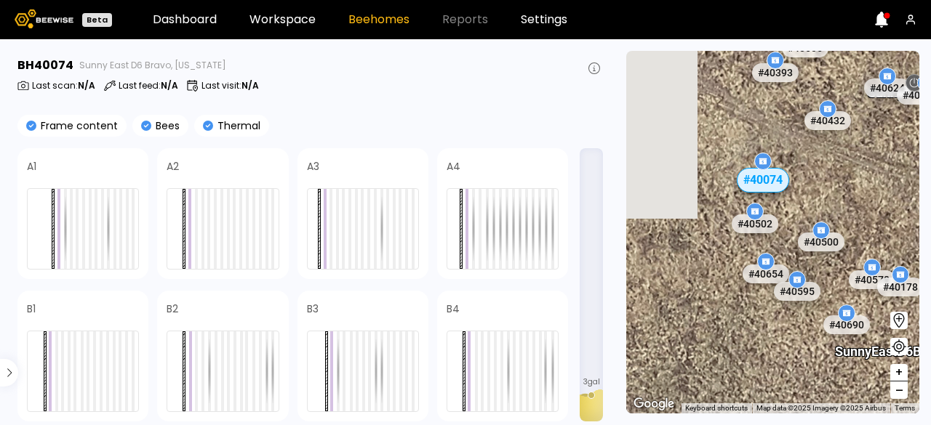
drag, startPoint x: 759, startPoint y: 202, endPoint x: 890, endPoint y: 217, distance: 132.5
click at [890, 217] on div "# 40076 # 40121 # 40123 # 40126 # 40138 # 40161 # 40198 # 40242 # 40260 # 40375…" at bounding box center [772, 232] width 293 height 363
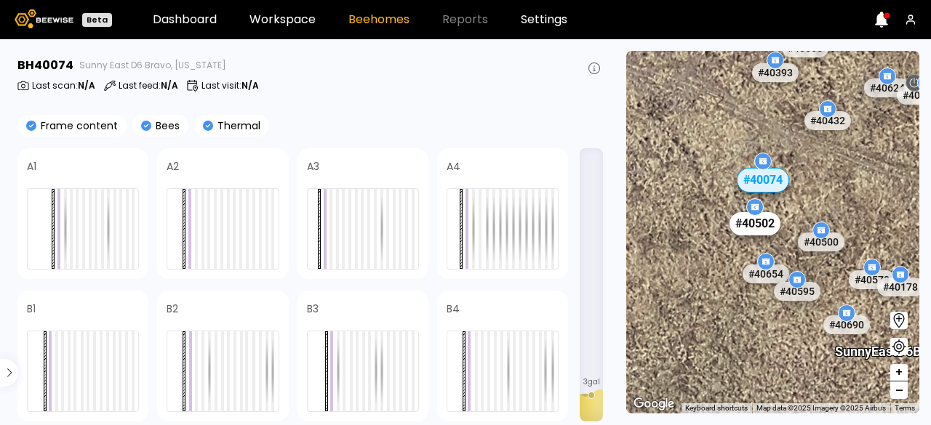
click at [766, 220] on div "# 40502" at bounding box center [754, 223] width 51 height 23
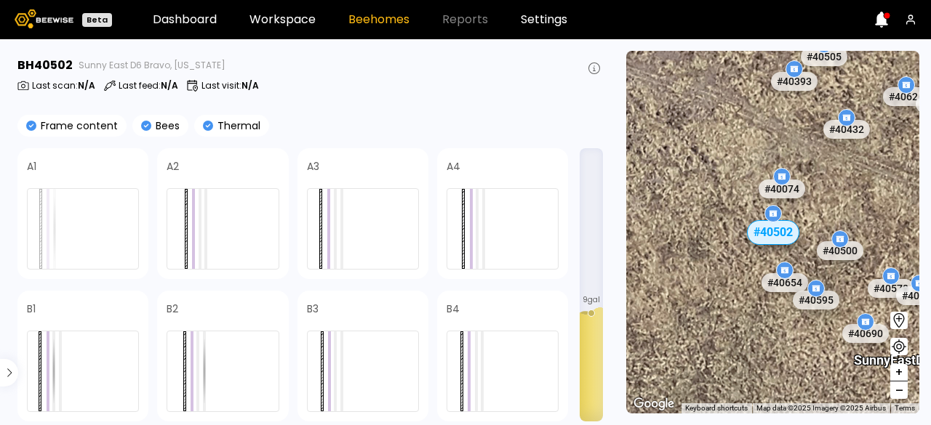
click at [795, 273] on div "# 40654" at bounding box center [785, 282] width 47 height 19
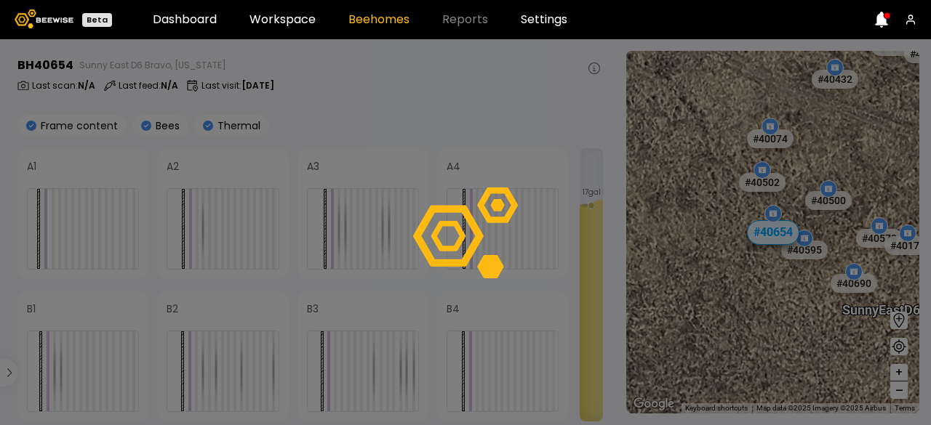
click at [703, 148] on div at bounding box center [465, 232] width 931 height 386
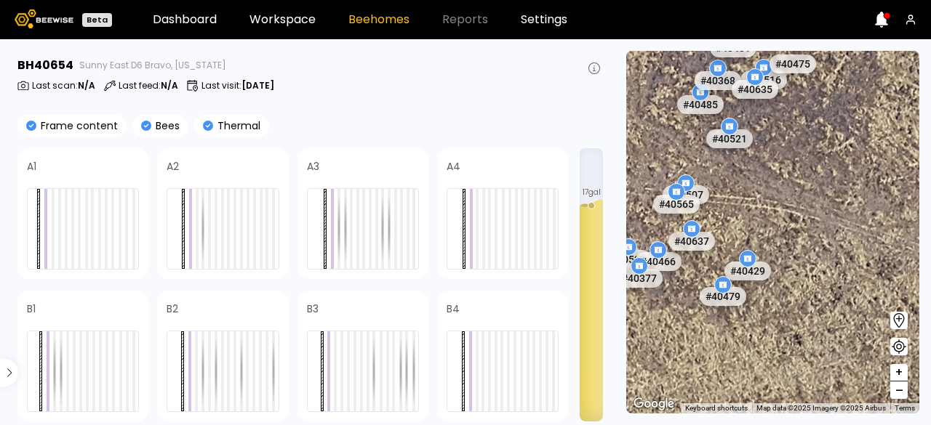
drag, startPoint x: 703, startPoint y: 148, endPoint x: 930, endPoint y: 354, distance: 307.4
click at [930, 354] on section "To navigate the map with touch gestures double-tap and hold your finger on the …" at bounding box center [773, 232] width 316 height 386
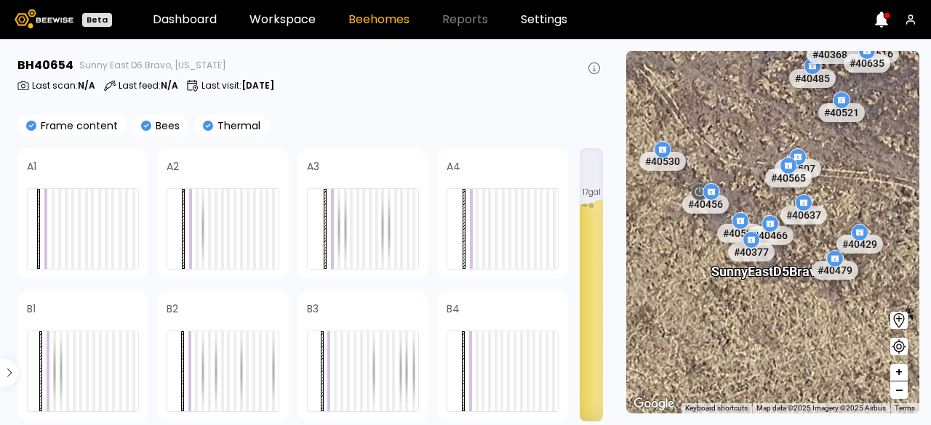
drag, startPoint x: 799, startPoint y: 239, endPoint x: 930, endPoint y: 207, distance: 135.7
click at [930, 207] on section "To navigate the map with touch gestures double-tap and hold your finger on the …" at bounding box center [773, 232] width 316 height 386
click at [748, 238] on div "# 40539" at bounding box center [740, 232] width 51 height 23
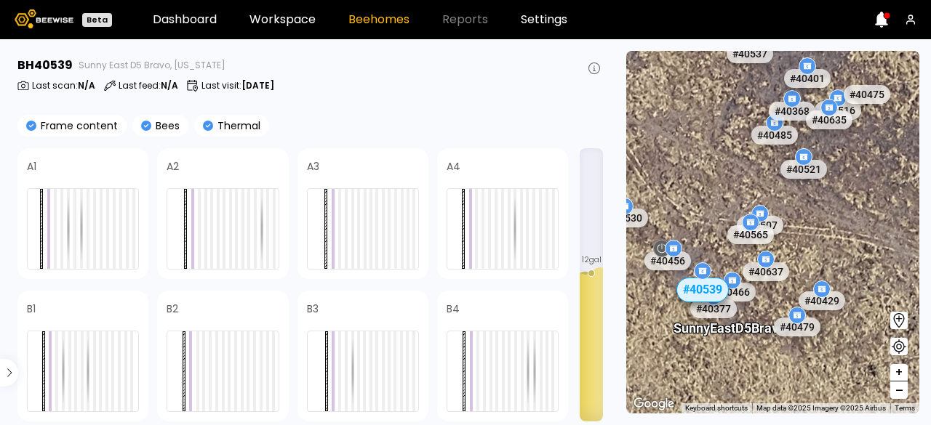
drag, startPoint x: 786, startPoint y: 133, endPoint x: 712, endPoint y: 193, distance: 95.1
click at [712, 193] on div "# 40076 # 40121 # 40123 # 40126 # 40138 # 40161 # 40198 # 40242 # 40260 # 40375…" at bounding box center [772, 232] width 293 height 363
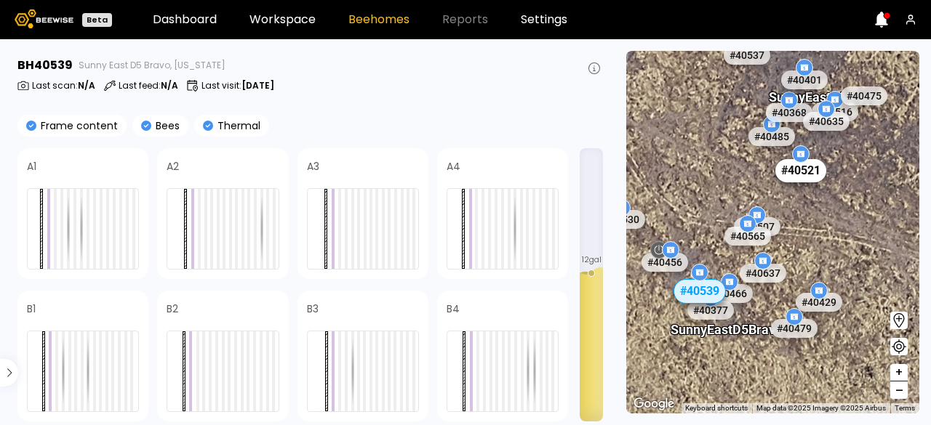
click at [793, 177] on div "# 40521" at bounding box center [800, 170] width 51 height 23
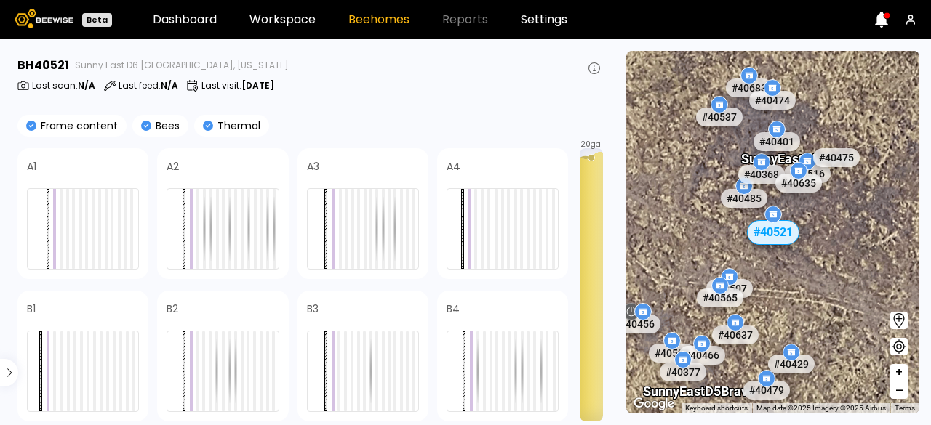
click at [900, 351] on icon at bounding box center [899, 347] width 15 height 15
click at [898, 344] on icon at bounding box center [898, 346] width 17 height 17
click at [275, 16] on link "Workspace" at bounding box center [282, 20] width 66 height 12
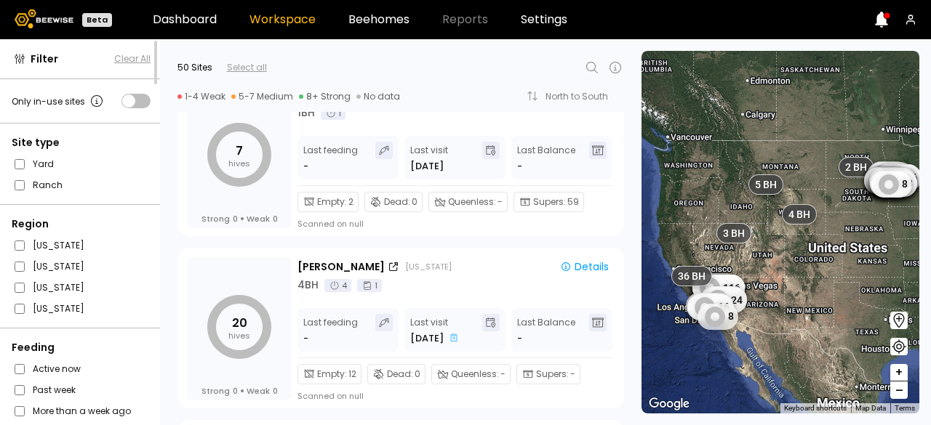
scroll to position [1159, 0]
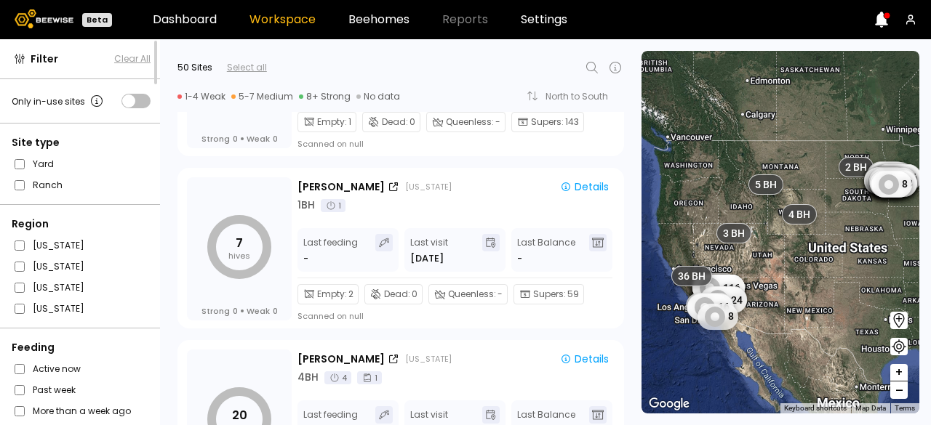
click at [28, 284] on fieldset "[US_STATE]" at bounding box center [81, 287] width 139 height 15
click at [13, 280] on fieldset "[US_STATE]" at bounding box center [81, 287] width 139 height 15
click at [25, 290] on span at bounding box center [19, 288] width 15 height 15
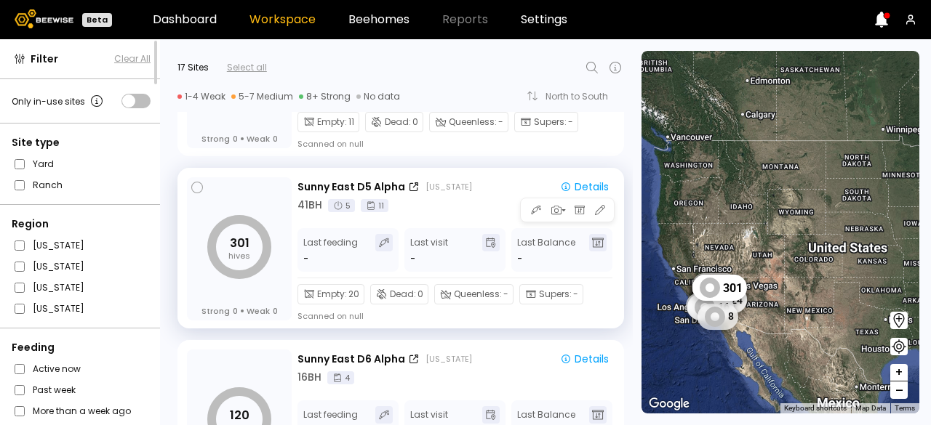
click at [471, 210] on div "41 BH 5 11" at bounding box center [455, 205] width 317 height 15
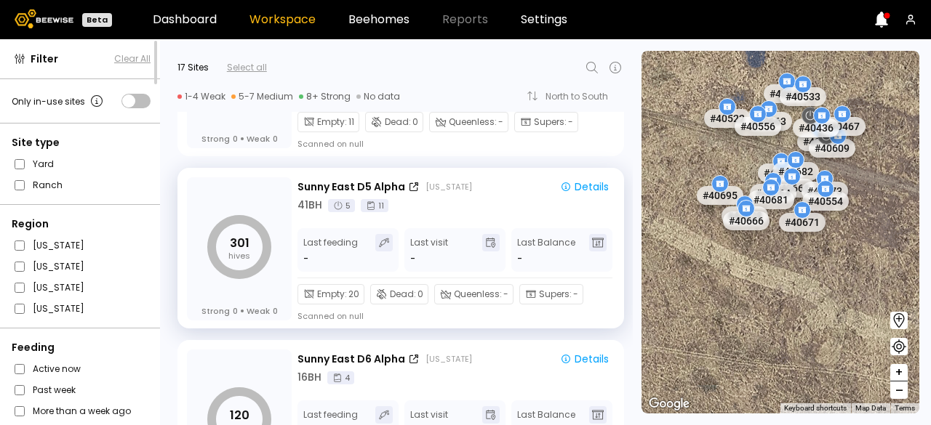
drag, startPoint x: 719, startPoint y: 191, endPoint x: 930, endPoint y: 302, distance: 238.8
click at [930, 302] on section "To navigate the map with touch gestures double-tap and hold your finger on the …" at bounding box center [786, 232] width 289 height 386
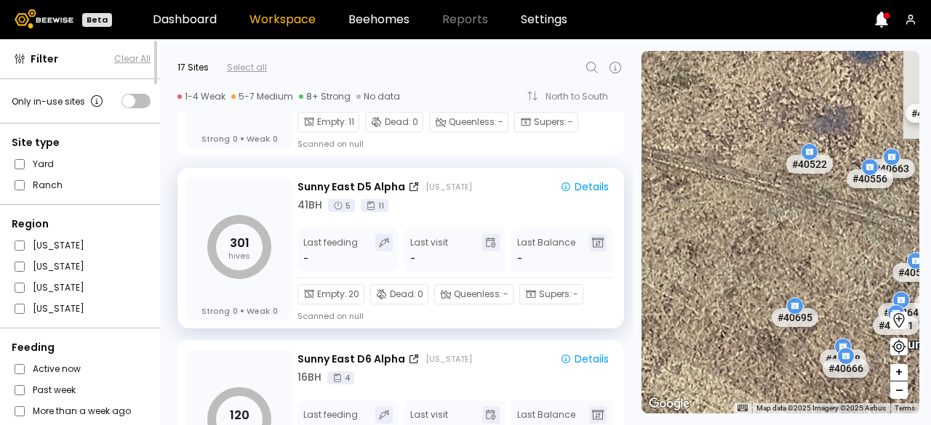
drag, startPoint x: 764, startPoint y: 207, endPoint x: 910, endPoint y: 375, distance: 222.2
click at [930, 389] on section "To navigate the map with touch gestures double-tap and hold your finger on the …" at bounding box center [786, 232] width 289 height 386
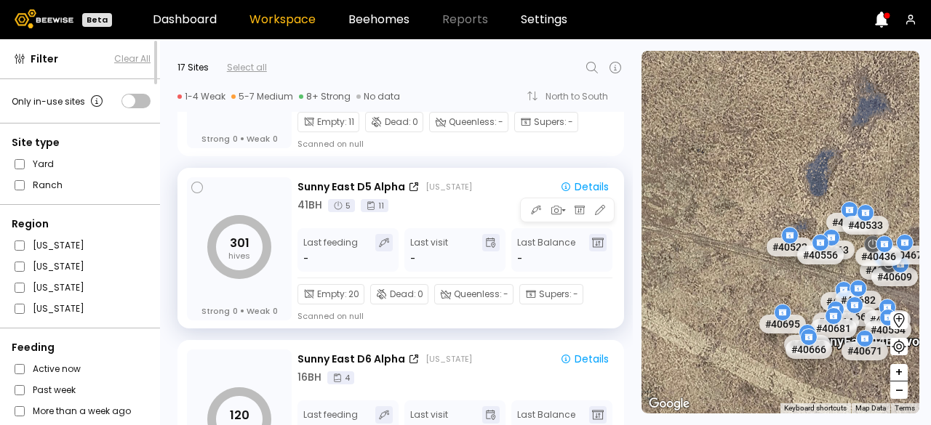
click at [594, 231] on div "Last Balance -" at bounding box center [561, 250] width 101 height 44
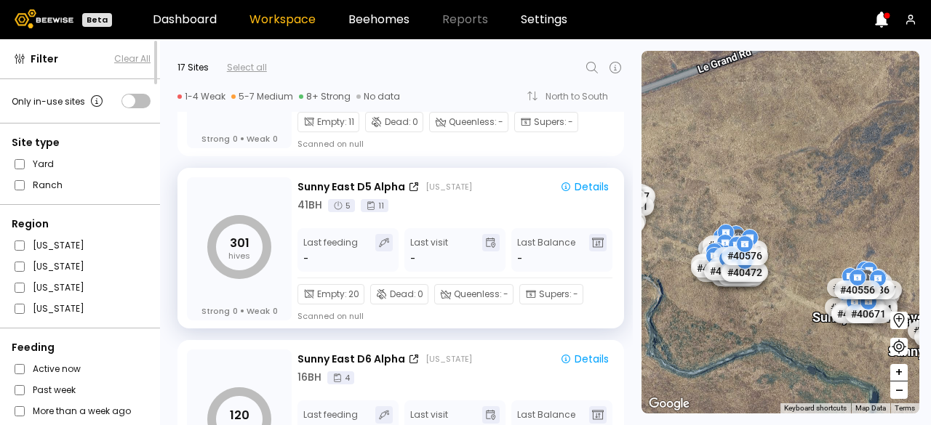
drag, startPoint x: 698, startPoint y: 270, endPoint x: 874, endPoint y: 353, distance: 194.9
click at [874, 353] on div "# 40948 # 40156 # 40609 # 40518 # 40682 # 40665 # 40673 # 40537 # 40554 # 40683…" at bounding box center [781, 232] width 278 height 363
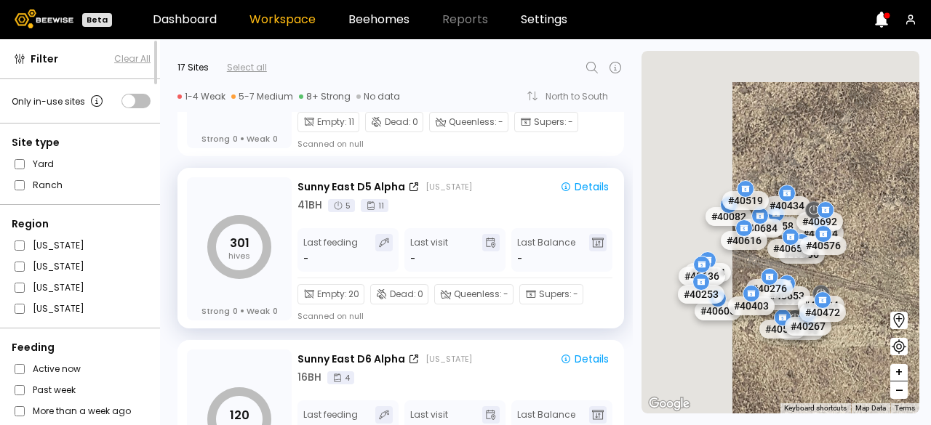
drag, startPoint x: 778, startPoint y: 225, endPoint x: 930, endPoint y: 328, distance: 183.8
click at [930, 328] on section "To navigate the map with touch gestures double-tap and hold your finger on the …" at bounding box center [786, 232] width 289 height 386
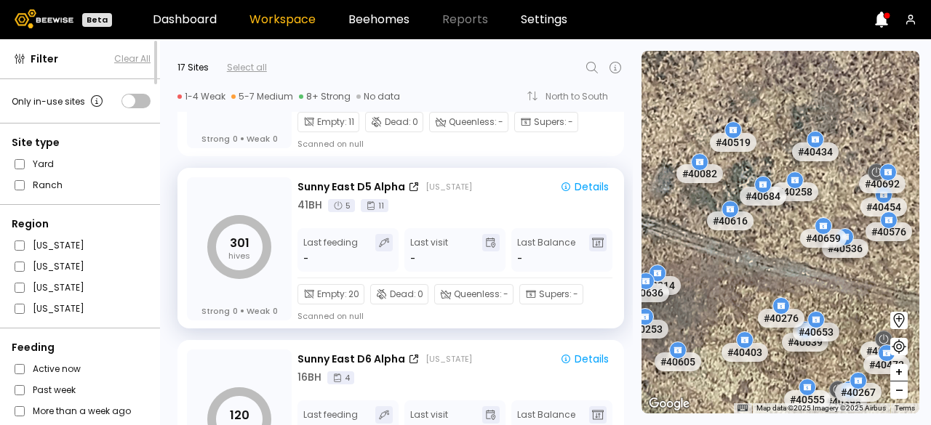
drag, startPoint x: 839, startPoint y: 276, endPoint x: 914, endPoint y: 292, distance: 76.6
click at [914, 292] on div "# 40948 # 40156 # 40609 # 40518 # 40682 # 40665 # 40673 # 40537 # 40554 # 40683…" at bounding box center [781, 232] width 278 height 363
click at [134, 105] on span at bounding box center [135, 101] width 29 height 15
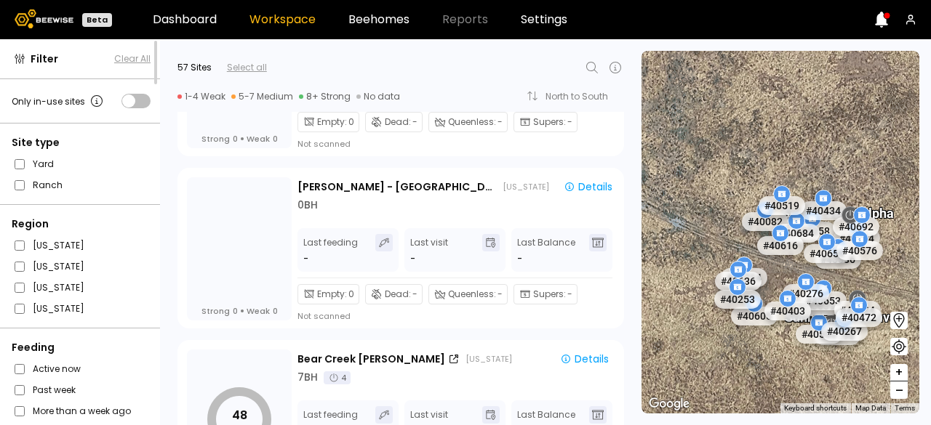
click at [899, 287] on div "# 40948 # 40156 # 40609 # 40518 # 40682 # 40665 # 40673 # 40537 # 40554 # 40683…" at bounding box center [781, 232] width 278 height 363
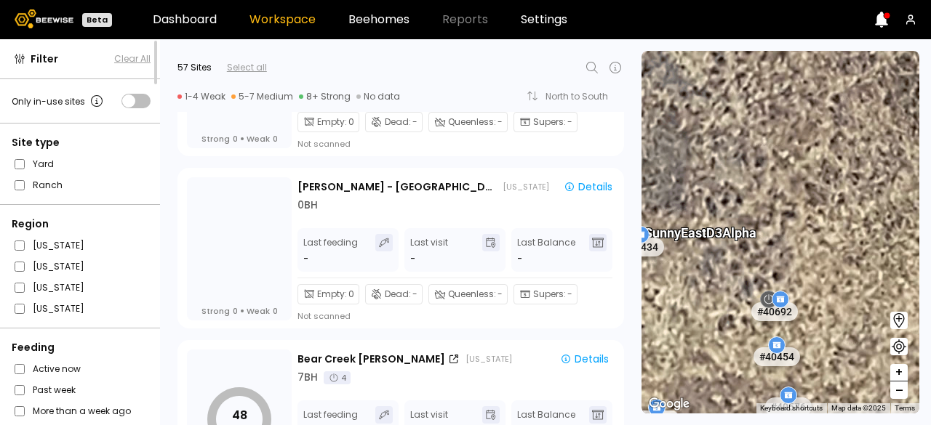
click at [702, 239] on div "Sunny East D3 Alpha" at bounding box center [700, 225] width 112 height 31
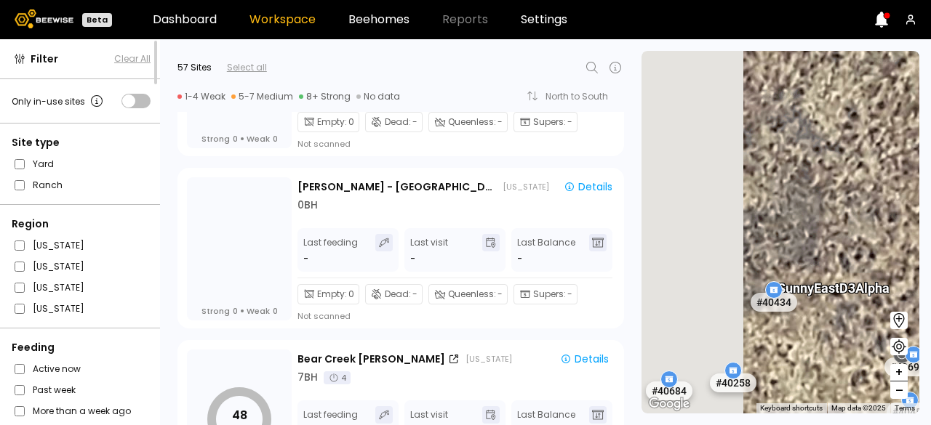
drag, startPoint x: 702, startPoint y: 239, endPoint x: 836, endPoint y: 293, distance: 144.2
click at [836, 293] on div "Sunny East D3 Alpha" at bounding box center [834, 280] width 112 height 31
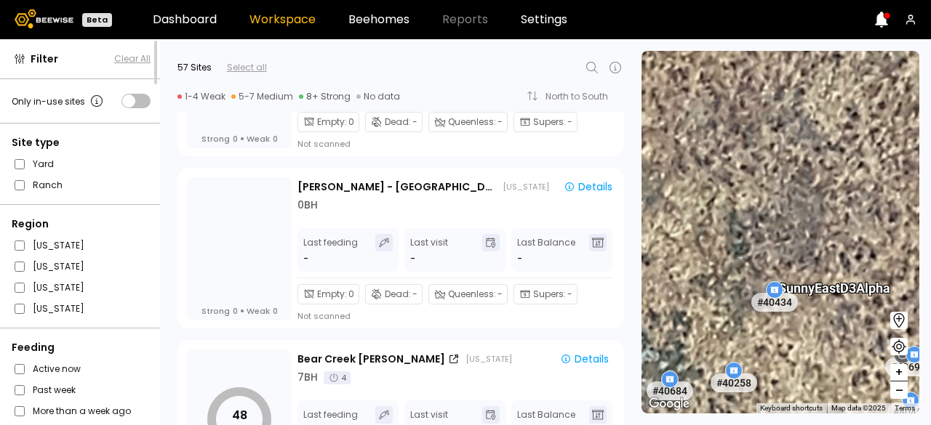
click at [842, 293] on div "Sunny East D3 Alpha" at bounding box center [834, 280] width 112 height 31
drag, startPoint x: 831, startPoint y: 295, endPoint x: 808, endPoint y: 273, distance: 31.4
click at [807, 273] on div "Sunny East D3 Alpha" at bounding box center [834, 280] width 112 height 31
click at [844, 301] on div "Sunny East D3 Alpha" at bounding box center [890, 296] width 112 height 31
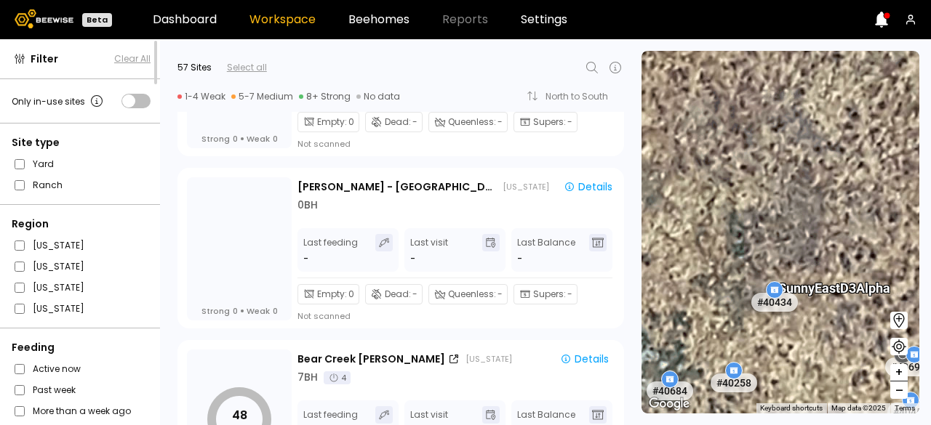
drag, startPoint x: 846, startPoint y: 293, endPoint x: 879, endPoint y: 290, distance: 32.9
click at [879, 290] on div "Sunny East D3 Alpha" at bounding box center [834, 280] width 112 height 31
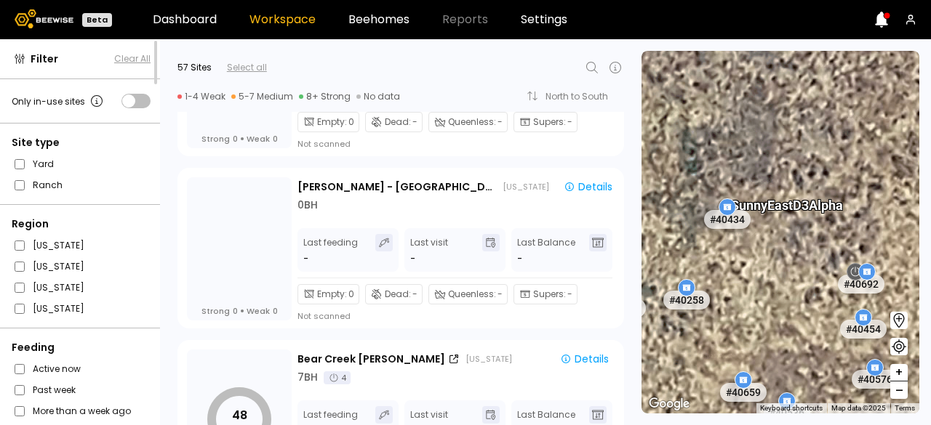
drag, startPoint x: 899, startPoint y: 293, endPoint x: 852, endPoint y: 210, distance: 95.4
click at [852, 210] on div "Sunny East D3 Alpha" at bounding box center [843, 213] width 112 height 31
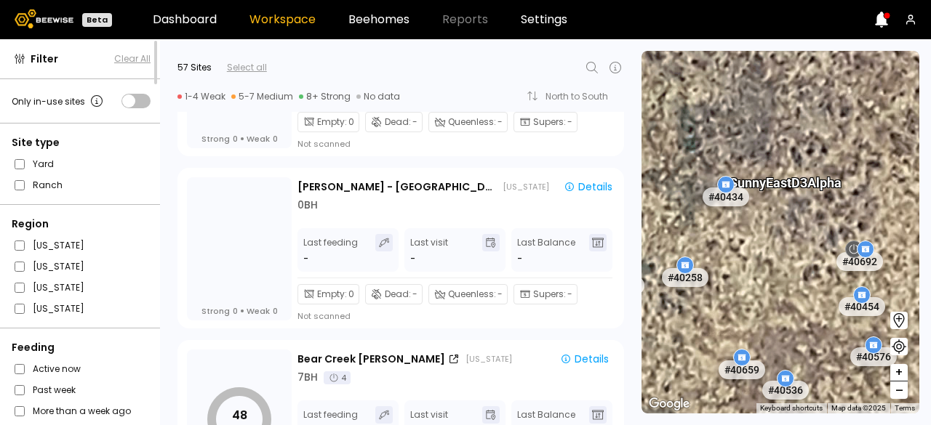
drag, startPoint x: 804, startPoint y: 208, endPoint x: 802, endPoint y: 183, distance: 24.8
click at [802, 183] on div "Sunny East D3 Alpha" at bounding box center [786, 175] width 112 height 31
click at [902, 350] on icon at bounding box center [898, 346] width 17 height 17
click at [899, 347] on icon at bounding box center [898, 346] width 17 height 17
click at [900, 320] on icon at bounding box center [898, 320] width 17 height 17
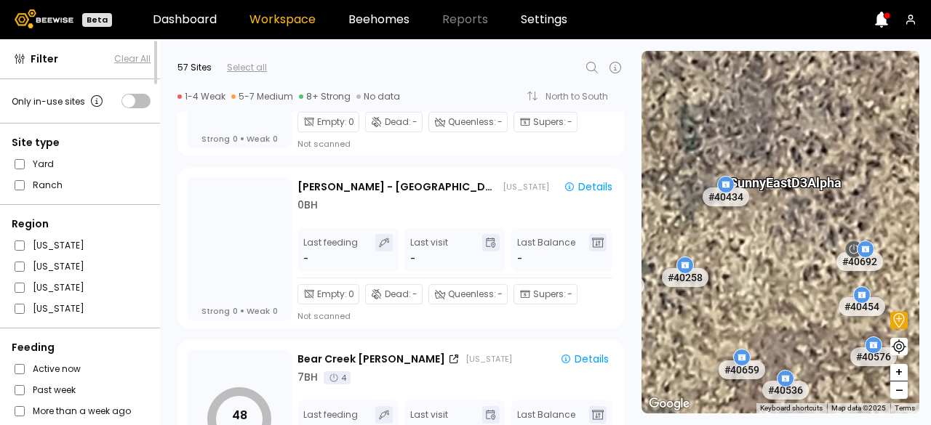
click at [784, 181] on div "Sunny East D3 Alpha" at bounding box center [786, 175] width 112 height 31
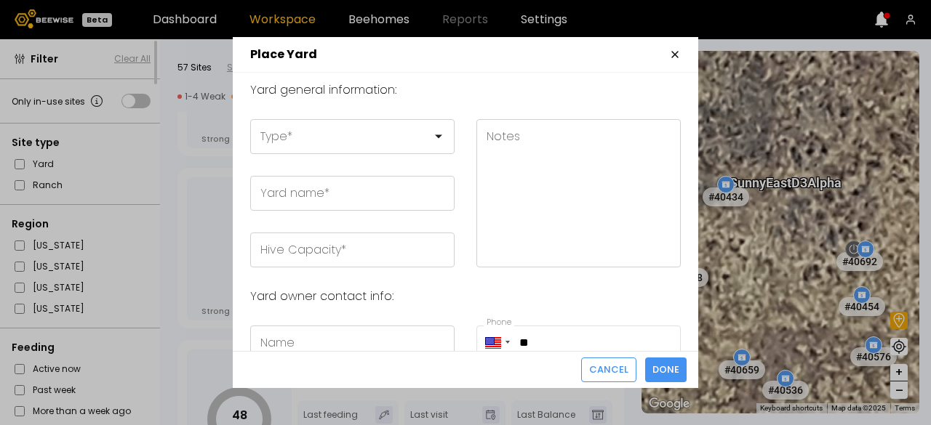
click at [674, 58] on icon "button" at bounding box center [675, 55] width 12 height 12
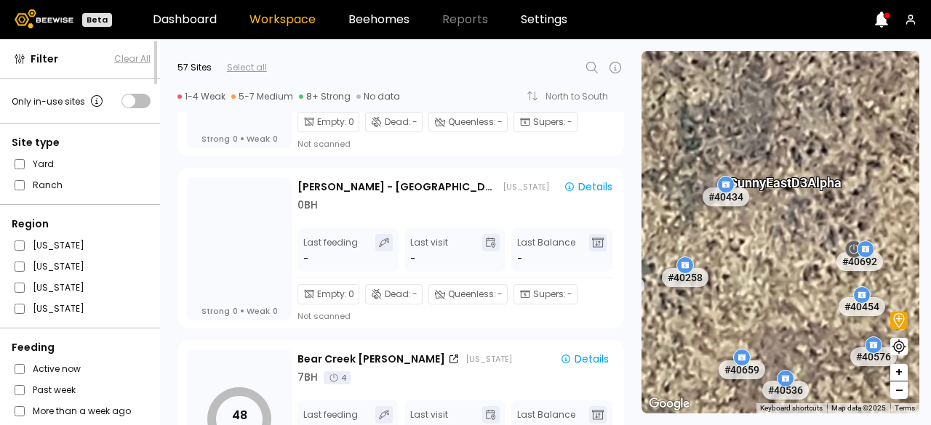
click at [892, 315] on icon at bounding box center [898, 320] width 17 height 17
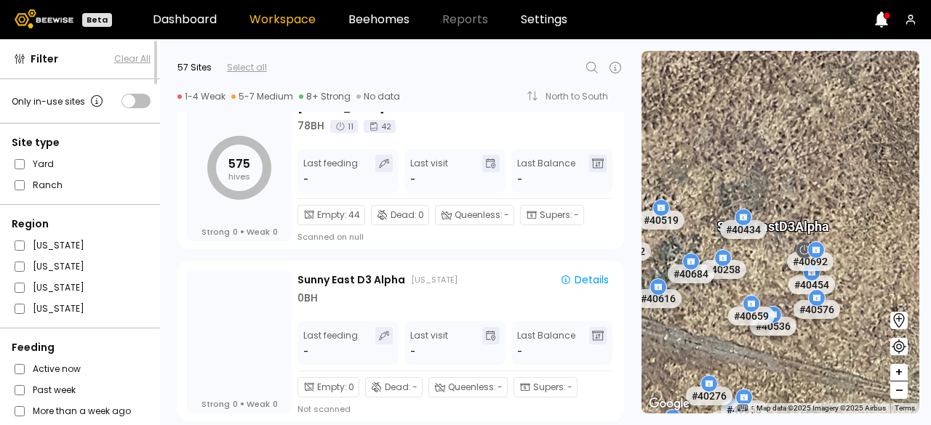
scroll to position [3323, 0]
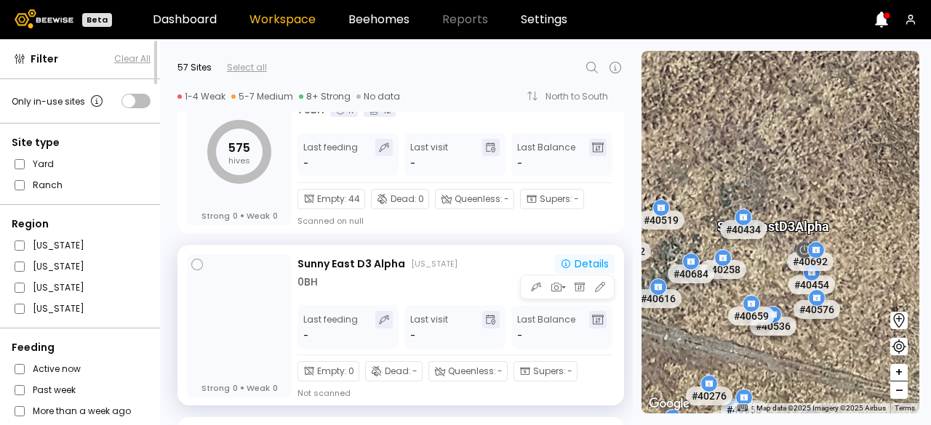
click at [564, 265] on icon "button" at bounding box center [566, 264] width 12 height 12
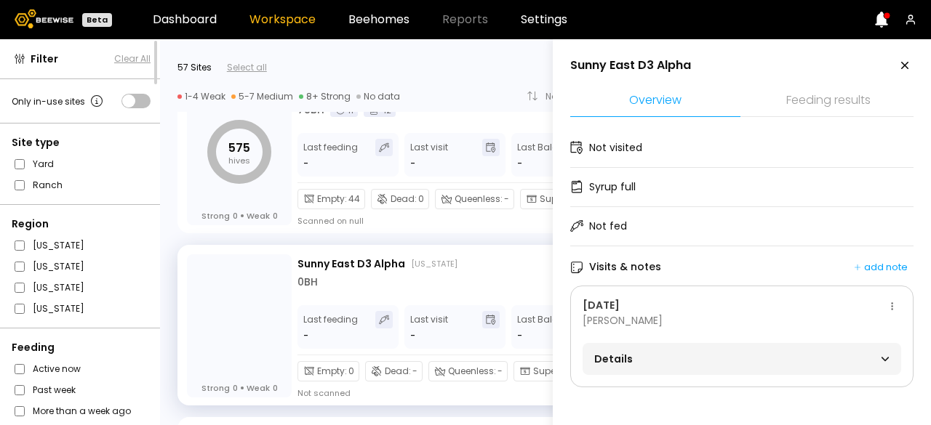
click at [700, 365] on span "Details" at bounding box center [668, 359] width 148 height 20
click at [825, 101] on li "Feeding results" at bounding box center [828, 101] width 170 height 31
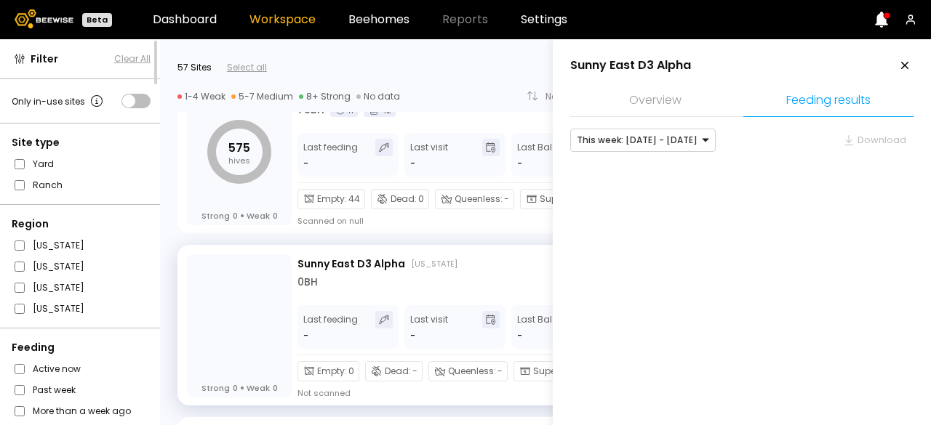
click at [649, 103] on li "Overview" at bounding box center [655, 101] width 170 height 31
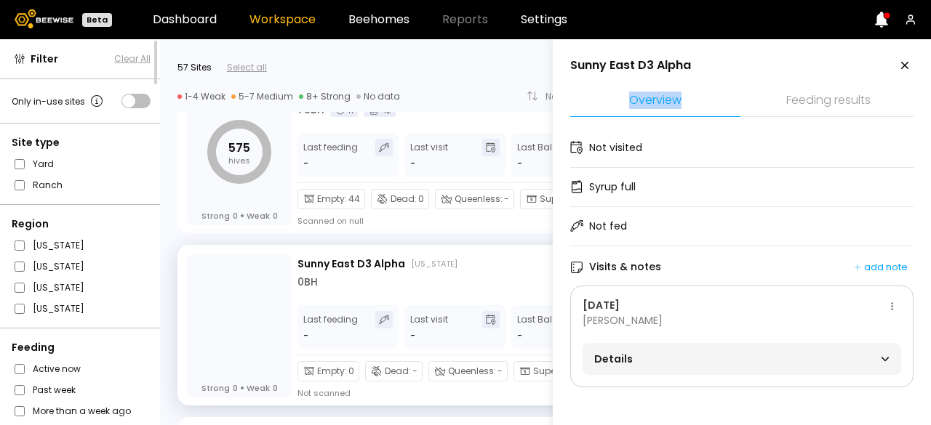
click at [649, 103] on li "Overview" at bounding box center [655, 101] width 170 height 31
click at [904, 68] on icon at bounding box center [904, 65] width 7 height 7
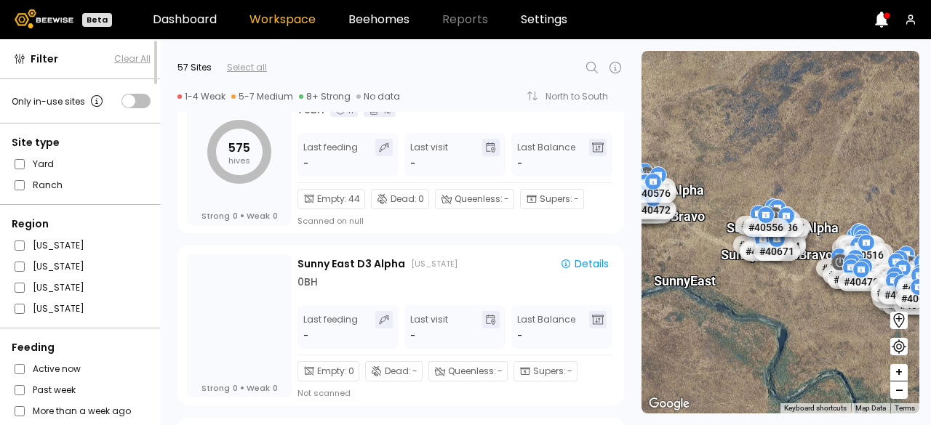
drag, startPoint x: 832, startPoint y: 286, endPoint x: 695, endPoint y: 234, distance: 146.2
click at [695, 234] on div "Sunny East D3 Bravo" at bounding box center [705, 223] width 112 height 31
click at [821, 234] on div "Sunny East D4 Bravo" at bounding box center [777, 246] width 112 height 31
click at [830, 233] on div "Sunny East D4 Bravo" at bounding box center [777, 246] width 112 height 31
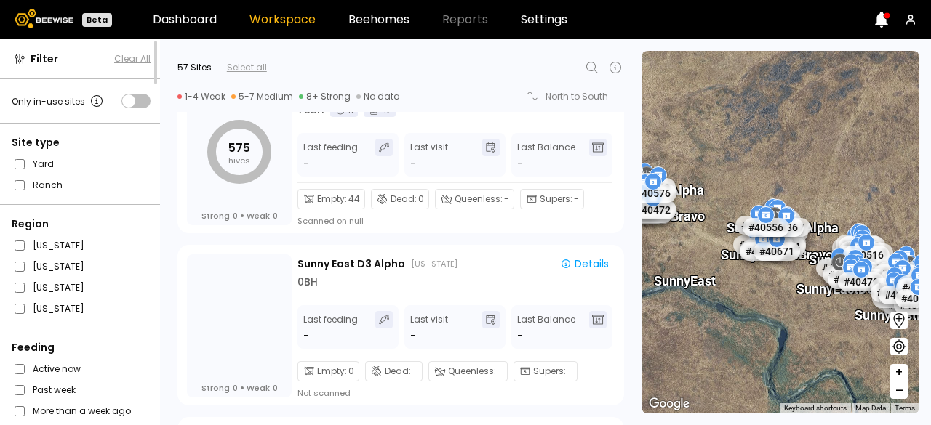
click at [830, 233] on div "Sunny East D4 Bravo" at bounding box center [777, 246] width 112 height 31
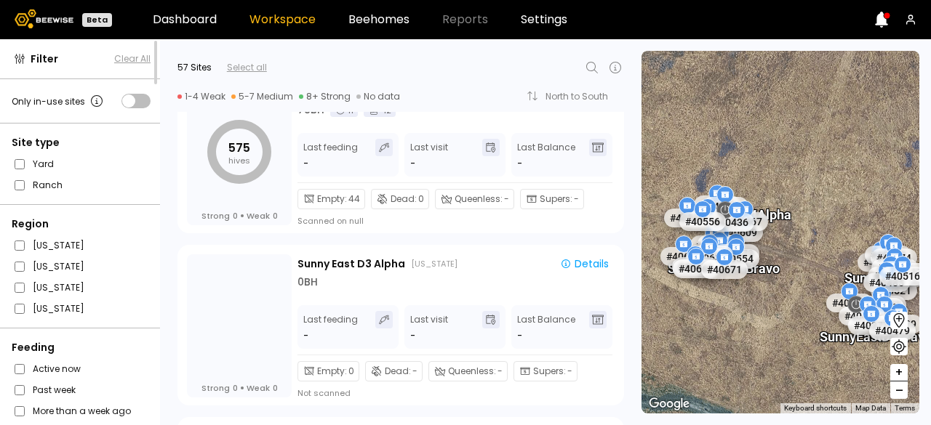
click at [787, 225] on div "Sunny East D4 Alpha" at bounding box center [791, 222] width 112 height 31
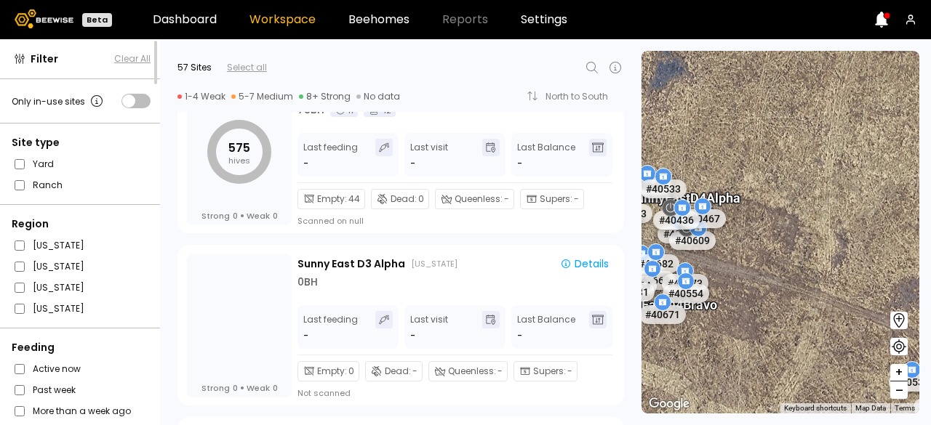
click at [716, 204] on div "Sunny East D4 Alpha" at bounding box center [684, 190] width 112 height 31
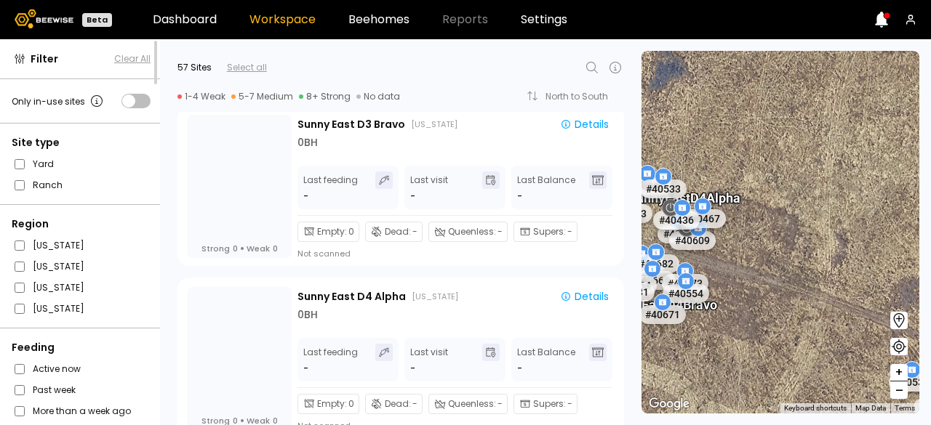
scroll to position [3636, 0]
click at [586, 300] on div "Details" at bounding box center [584, 296] width 49 height 10
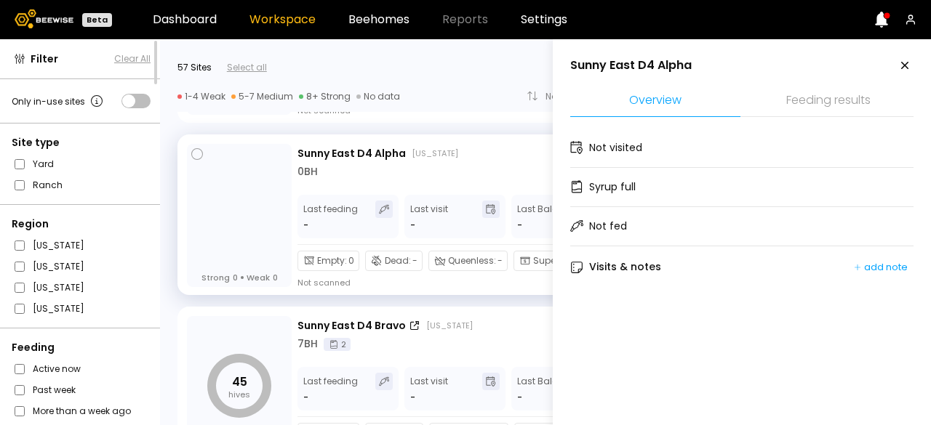
scroll to position [3789, 0]
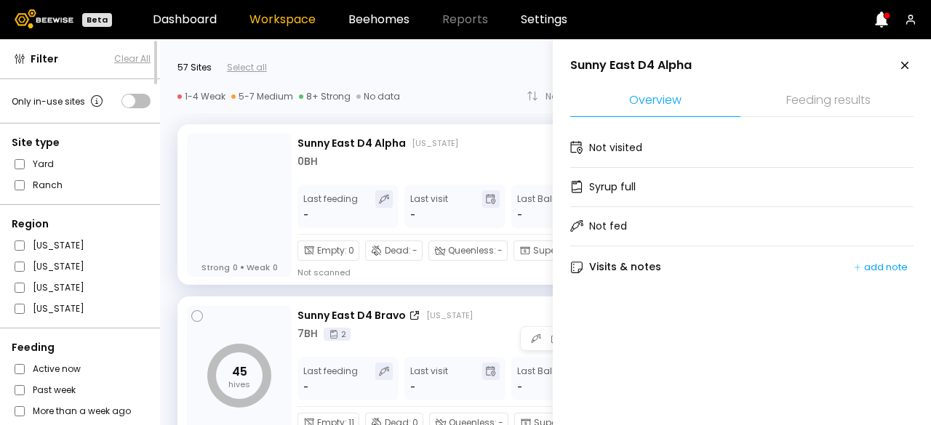
click at [457, 320] on div "[US_STATE]" at bounding box center [449, 316] width 47 height 12
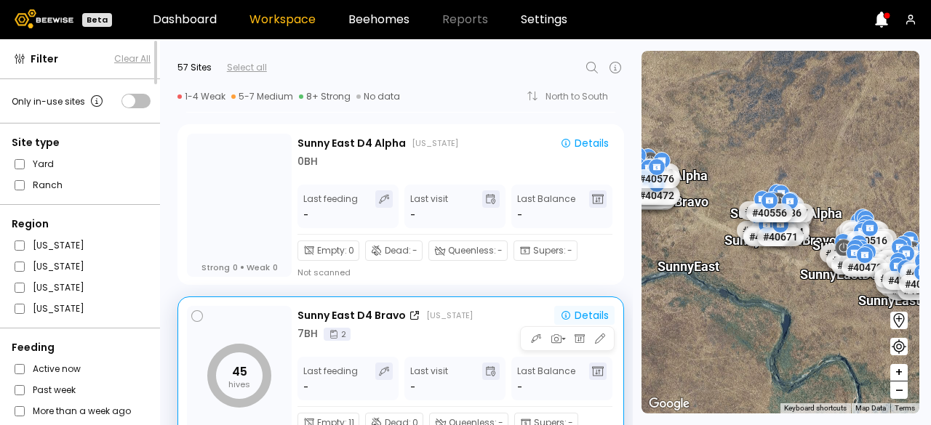
click at [602, 315] on div "Details" at bounding box center [584, 316] width 49 height 10
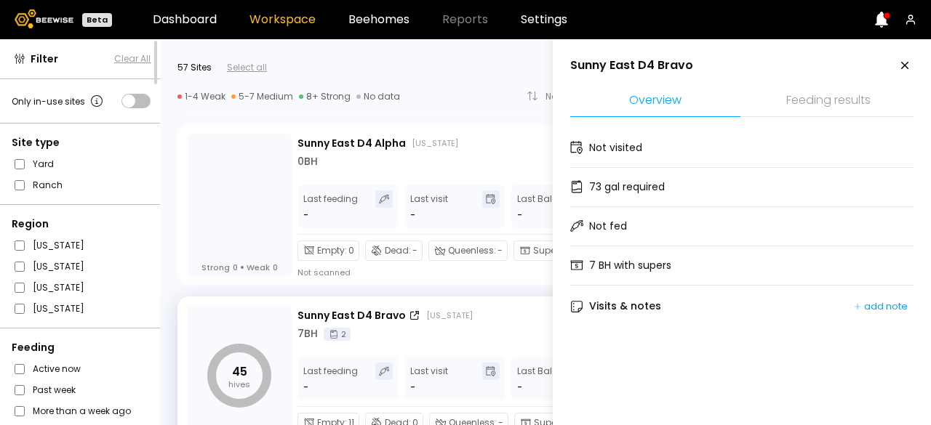
click at [899, 73] on icon at bounding box center [904, 65] width 17 height 17
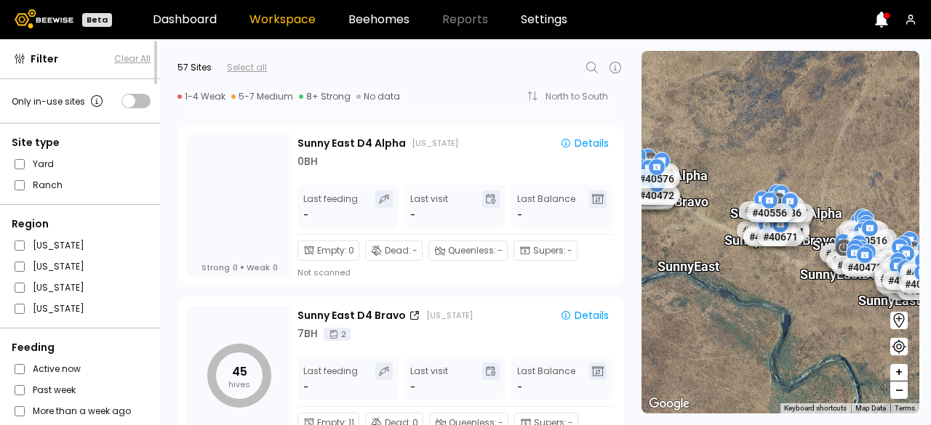
click at [898, 72] on div "# 40948 # 40156 # 40609 # 40518 # 40682 # 40665 # 40673 # 40537 # 40554 # 40683…" at bounding box center [781, 232] width 278 height 363
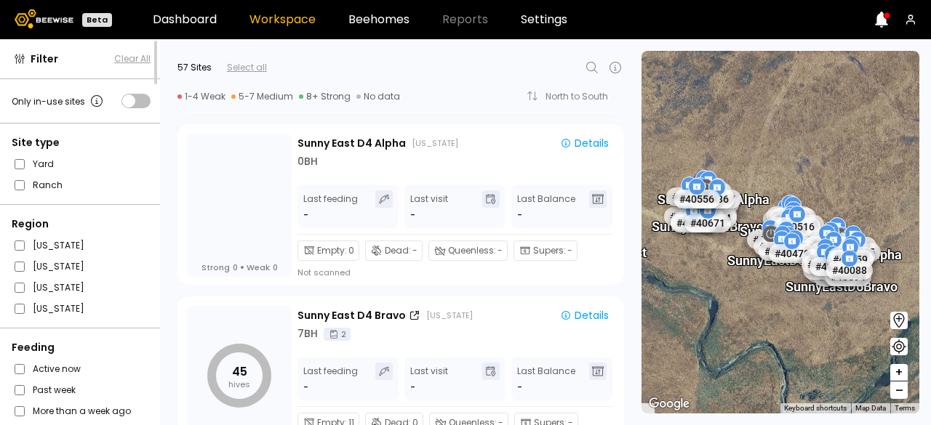
drag, startPoint x: 805, startPoint y: 286, endPoint x: 724, endPoint y: 268, distance: 83.5
click at [724, 268] on div "# 40948 # 40156 # 40609 # 40518 # 40682 # 40665 # 40673 # 40537 # 40554 # 40683…" at bounding box center [781, 232] width 278 height 363
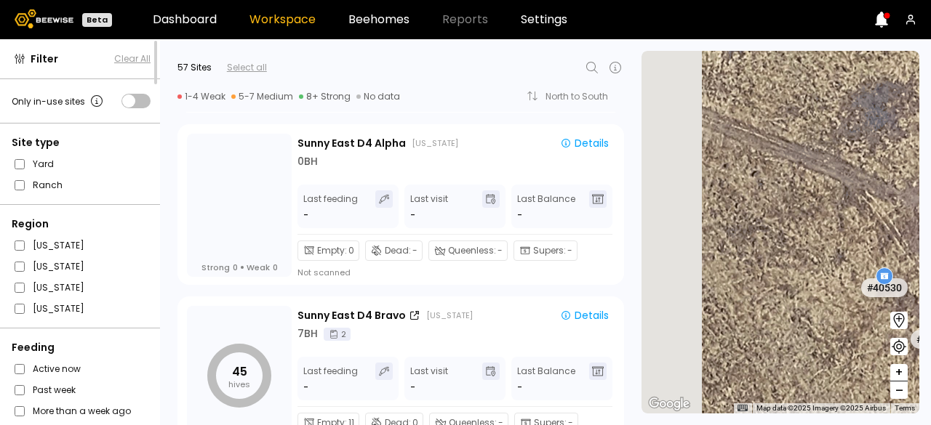
drag, startPoint x: 864, startPoint y: 261, endPoint x: 930, endPoint y: 395, distance: 149.3
click at [930, 395] on section "To navigate the map with touch gestures double-tap and hold your finger on the …" at bounding box center [786, 232] width 289 height 386
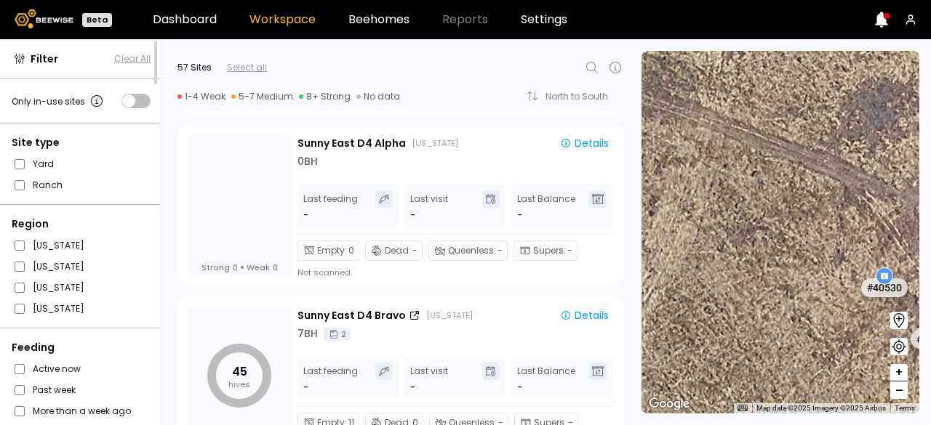
click at [831, 205] on div "# 40948 # 40156 # 40609 # 40518 # 40682 # 40665 # 40673 # 40537 # 40554 # 40683…" at bounding box center [781, 232] width 278 height 363
click at [834, 209] on div "# 40948 # 40156 # 40609 # 40518 # 40682 # 40665 # 40673 # 40537 # 40554 # 40683…" at bounding box center [781, 232] width 278 height 363
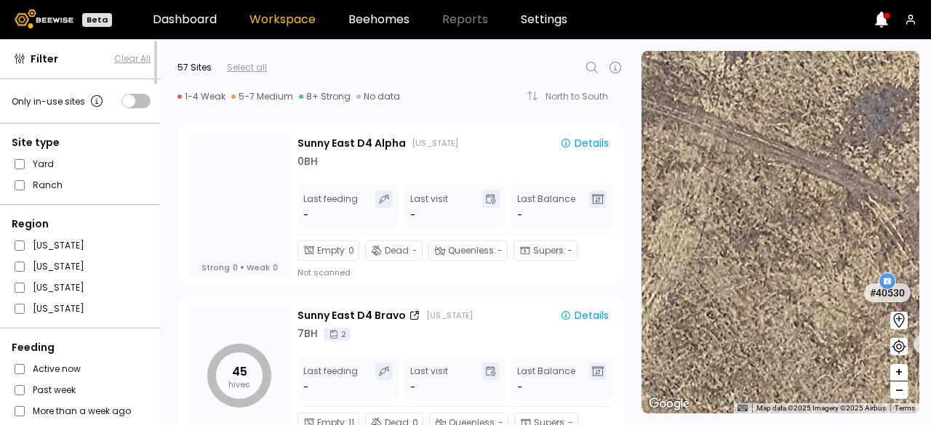
click at [841, 209] on div "# 40948 # 40156 # 40609 # 40518 # 40682 # 40665 # 40673 # 40537 # 40554 # 40683…" at bounding box center [781, 232] width 278 height 363
drag, startPoint x: 736, startPoint y: 132, endPoint x: 916, endPoint y: 282, distance: 234.4
click at [916, 282] on div "# 40948 # 40156 # 40609 # 40518 # 40682 # 40665 # 40673 # 40537 # 40554 # 40683…" at bounding box center [781, 232] width 278 height 363
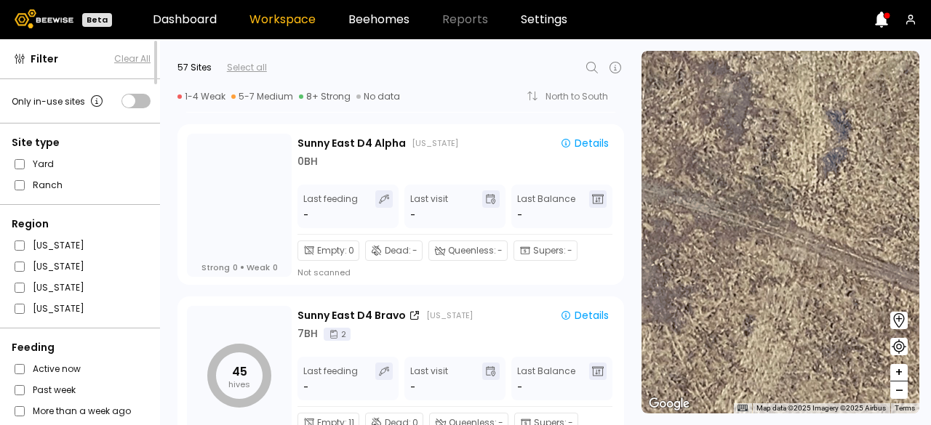
drag, startPoint x: 908, startPoint y: 281, endPoint x: 930, endPoint y: 332, distance: 55.7
click at [930, 332] on section "To navigate the map with touch gestures double-tap and hold your finger on the …" at bounding box center [786, 232] width 289 height 386
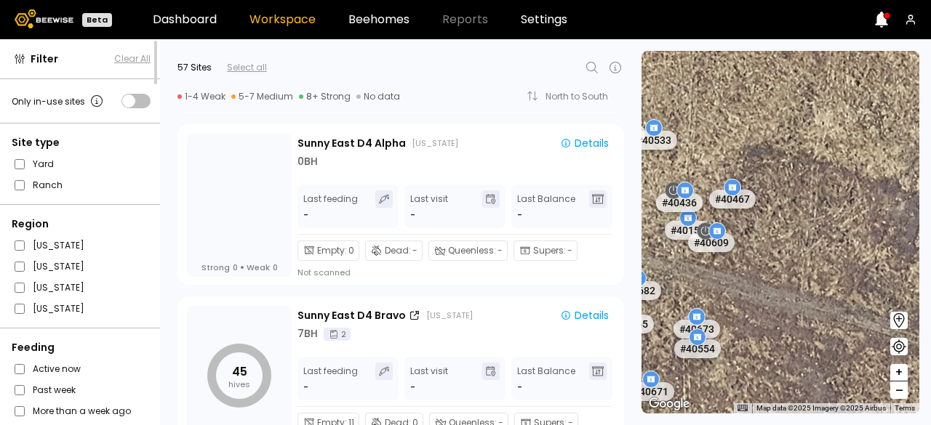
drag, startPoint x: 786, startPoint y: 244, endPoint x: 930, endPoint y: 260, distance: 145.5
click at [930, 260] on section "To navigate the map with touch gestures double-tap and hold your finger on the …" at bounding box center [786, 232] width 289 height 386
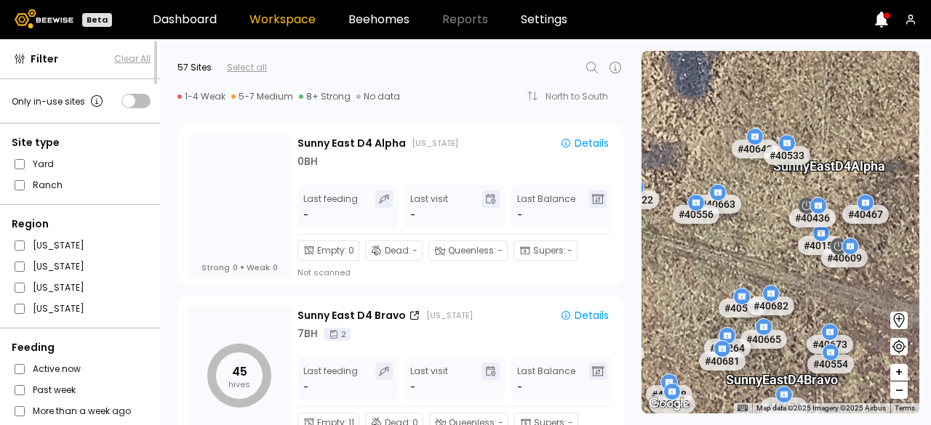
drag, startPoint x: 794, startPoint y: 199, endPoint x: 930, endPoint y: 216, distance: 137.0
click at [930, 216] on section "To navigate the map with touch gestures double-tap and hold your finger on the …" at bounding box center [786, 232] width 289 height 386
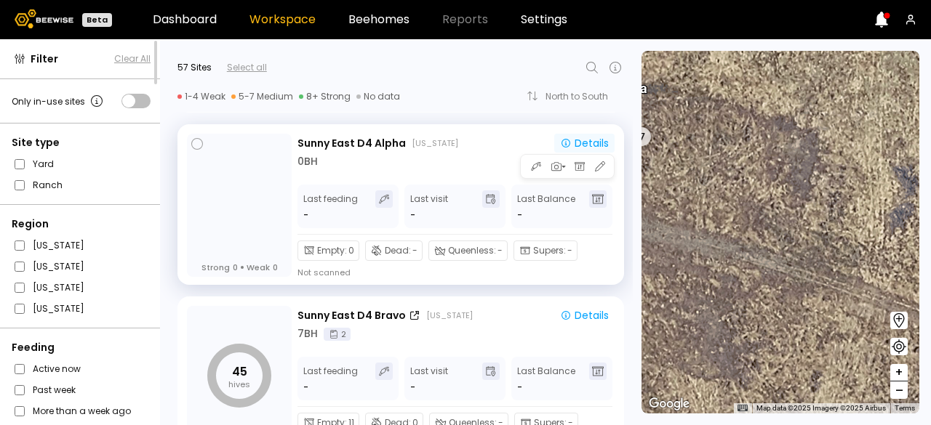
drag, startPoint x: 826, startPoint y: 214, endPoint x: 580, endPoint y: 136, distance: 258.6
click at [580, 136] on div "Filter Clear All Only in-use sites Site type Yard Ranch Region North Dakota Ida…" at bounding box center [465, 232] width 931 height 386
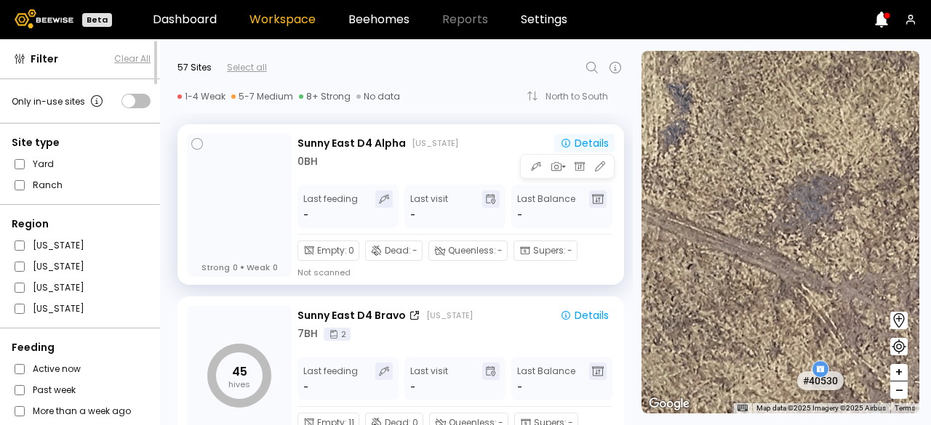
drag, startPoint x: 828, startPoint y: 244, endPoint x: 586, endPoint y: 151, distance: 259.2
click at [586, 151] on div "Filter Clear All Only in-use sites Site type Yard Ranch Region North Dakota Ida…" at bounding box center [465, 232] width 931 height 386
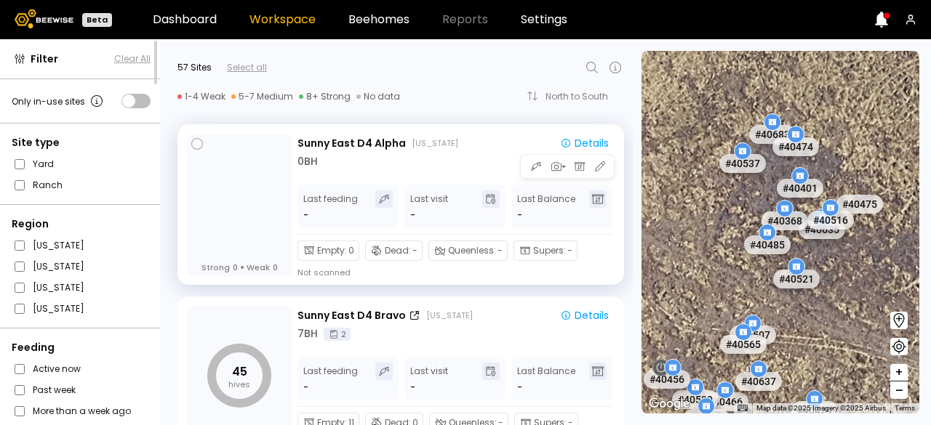
drag, startPoint x: 836, startPoint y: 265, endPoint x: 609, endPoint y: 196, distance: 237.2
click at [609, 196] on div "Filter Clear All Only in-use sites Site type Yard Ranch Region North Dakota Ida…" at bounding box center [465, 232] width 931 height 386
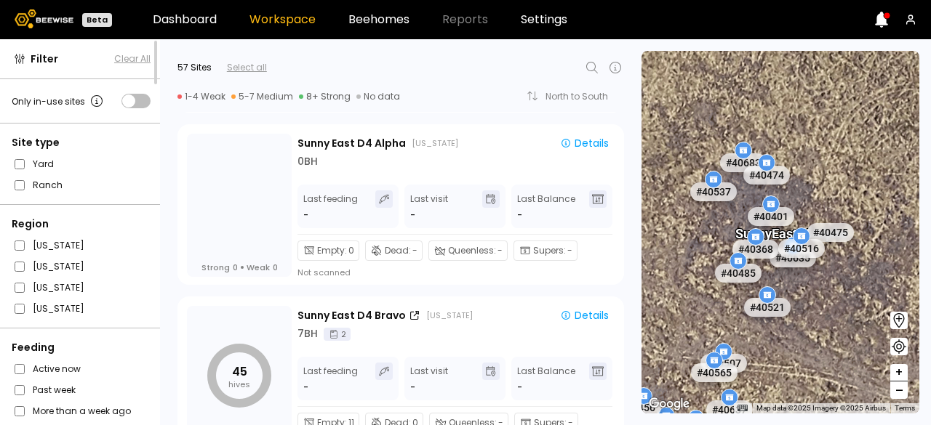
drag, startPoint x: 877, startPoint y: 296, endPoint x: 846, endPoint y: 325, distance: 42.7
click at [846, 325] on div "# 40948 # 40156 # 40609 # 40518 # 40682 # 40665 # 40673 # 40537 # 40554 # 40683…" at bounding box center [781, 232] width 278 height 363
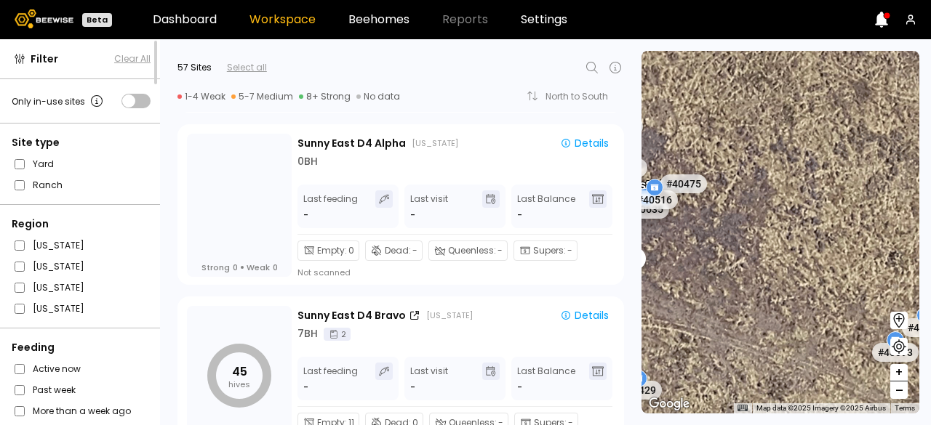
drag, startPoint x: 799, startPoint y: 311, endPoint x: 644, endPoint y: 262, distance: 161.7
click at [644, 262] on div "# 40521" at bounding box center [645, 269] width 51 height 23
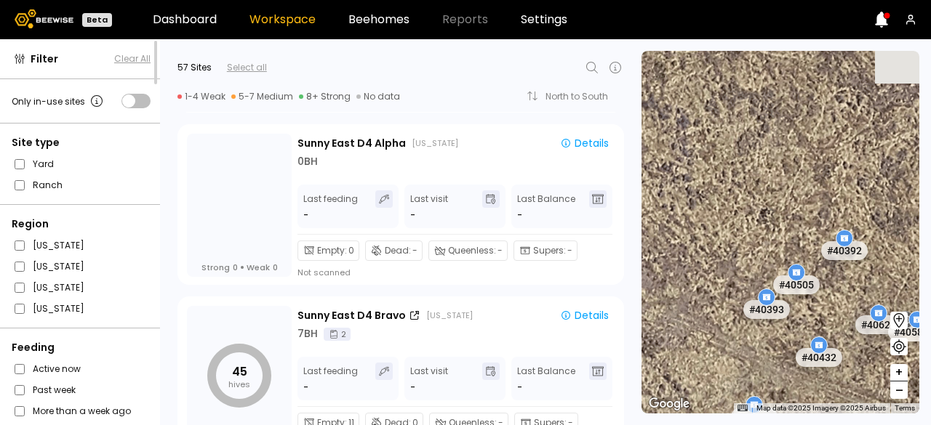
drag, startPoint x: 869, startPoint y: 350, endPoint x: 704, endPoint y: 286, distance: 177.1
click at [704, 286] on div "# 40948 # 40156 # 40609 # 40518 # 40682 # 40665 # 40673 # 40537 # 40554 # 40683…" at bounding box center [781, 232] width 278 height 363
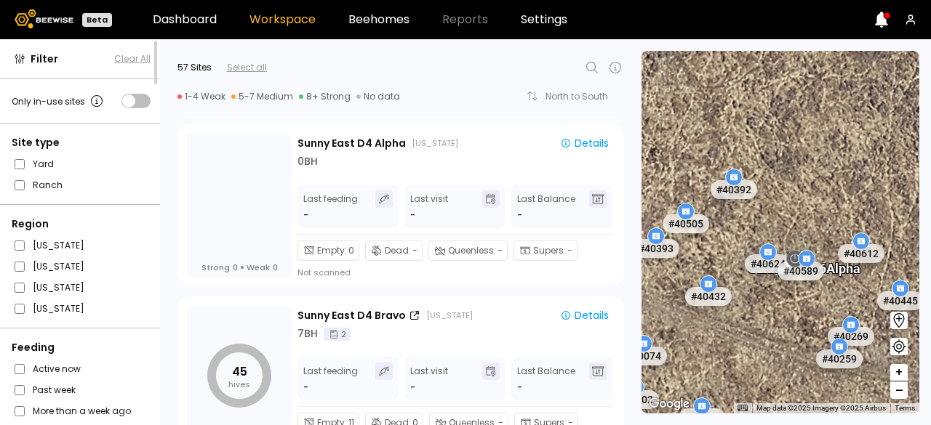
drag, startPoint x: 796, startPoint y: 311, endPoint x: 711, endPoint y: 276, distance: 91.6
click at [711, 276] on div at bounding box center [708, 284] width 17 height 17
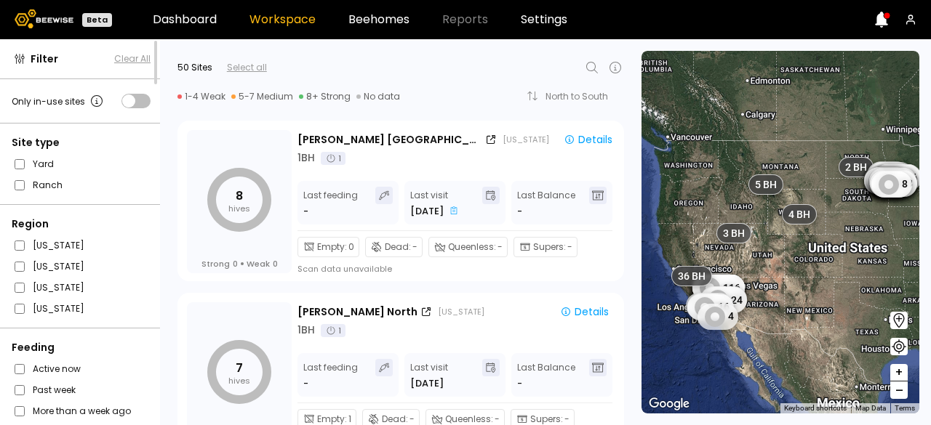
click at [140, 99] on span at bounding box center [135, 101] width 29 height 15
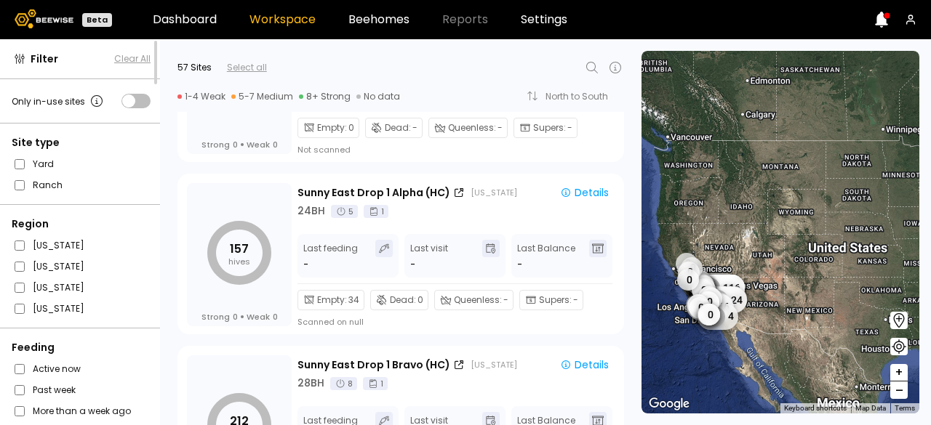
scroll to position [2533, 0]
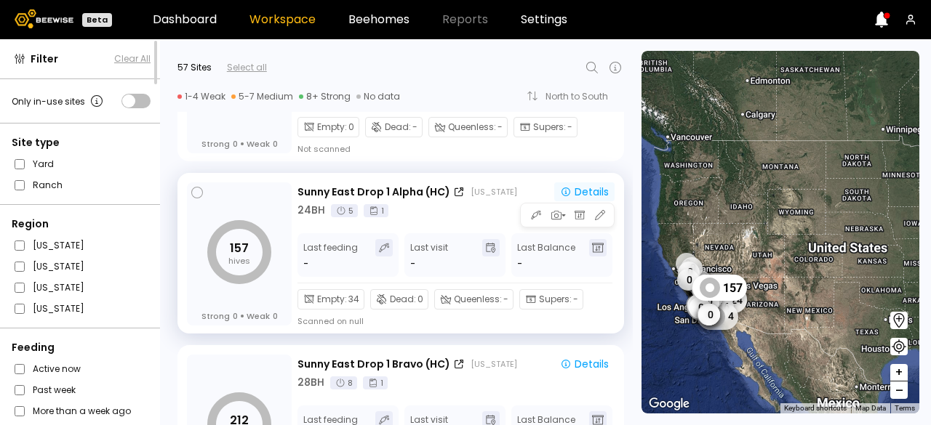
click at [603, 193] on div "Details" at bounding box center [584, 192] width 49 height 10
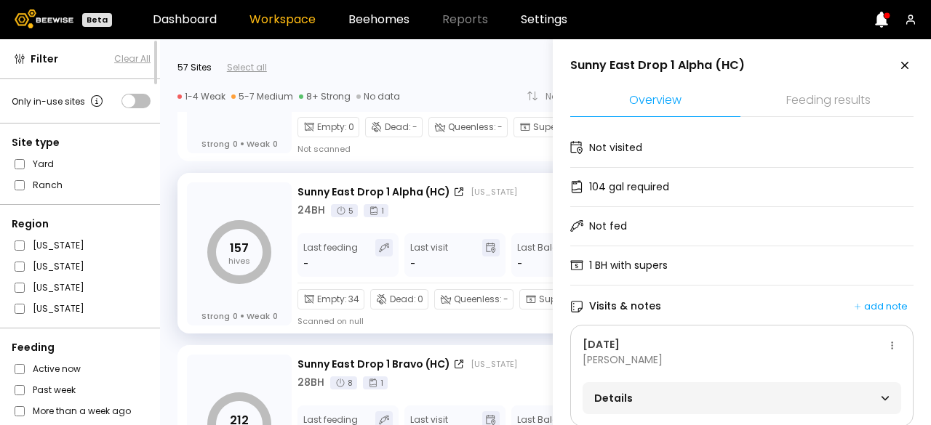
click at [776, 398] on div "Details" at bounding box center [741, 398] width 295 height 20
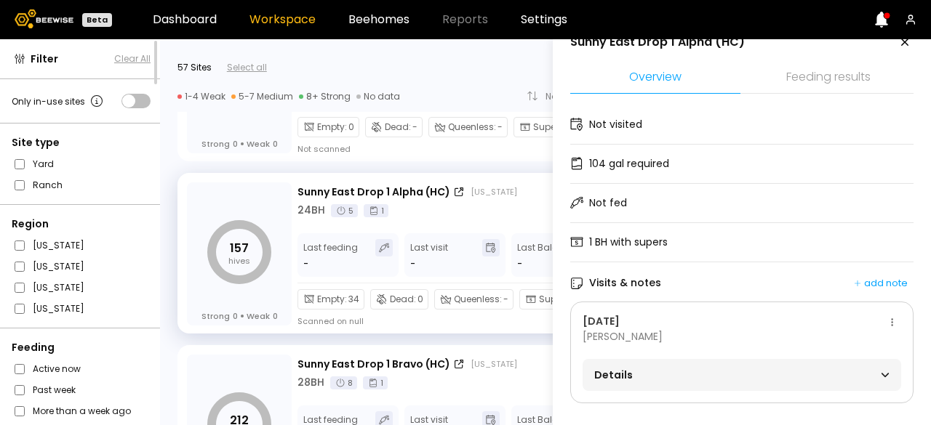
click at [863, 365] on div "Details" at bounding box center [741, 375] width 295 height 20
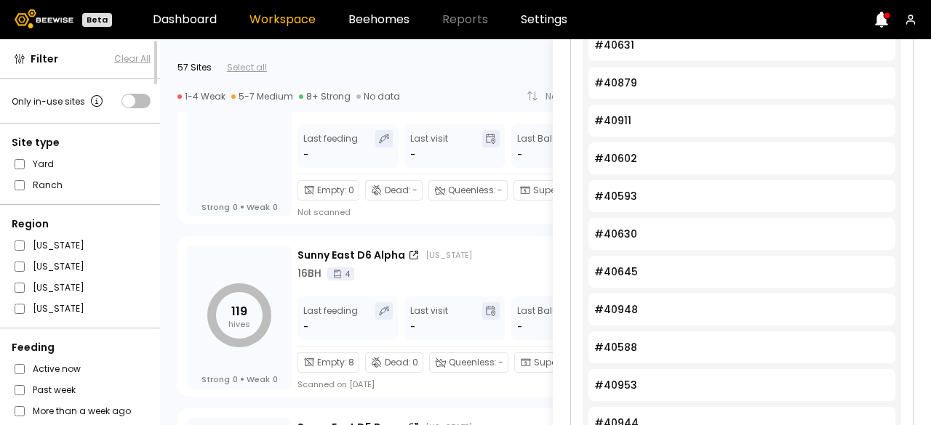
scroll to position [4367, 0]
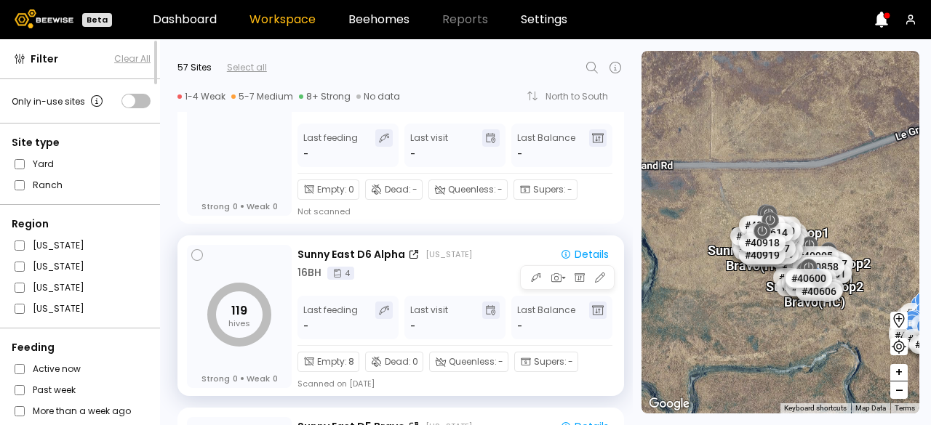
click at [460, 277] on div "16 BH 4" at bounding box center [455, 272] width 317 height 15
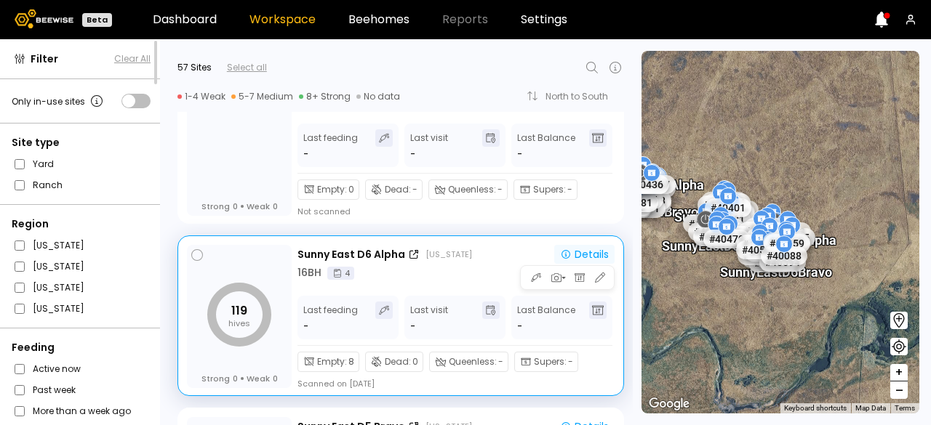
click at [601, 249] on div "Details" at bounding box center [584, 254] width 49 height 10
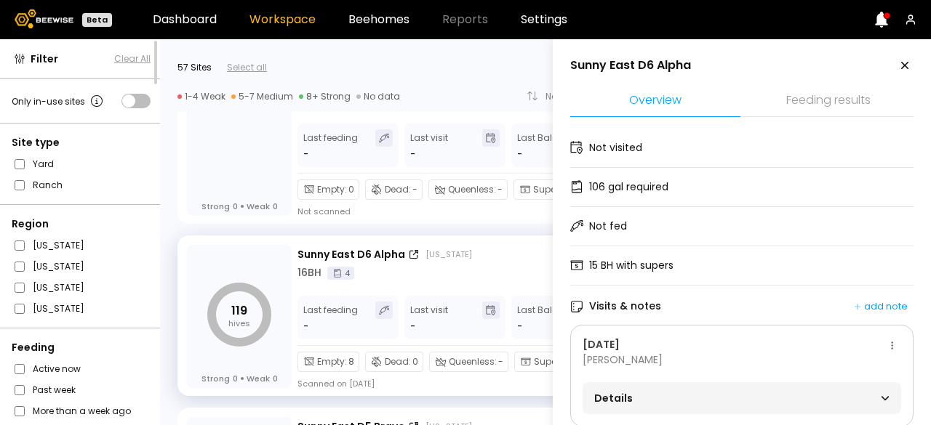
click at [670, 396] on span "Details" at bounding box center [668, 398] width 148 height 20
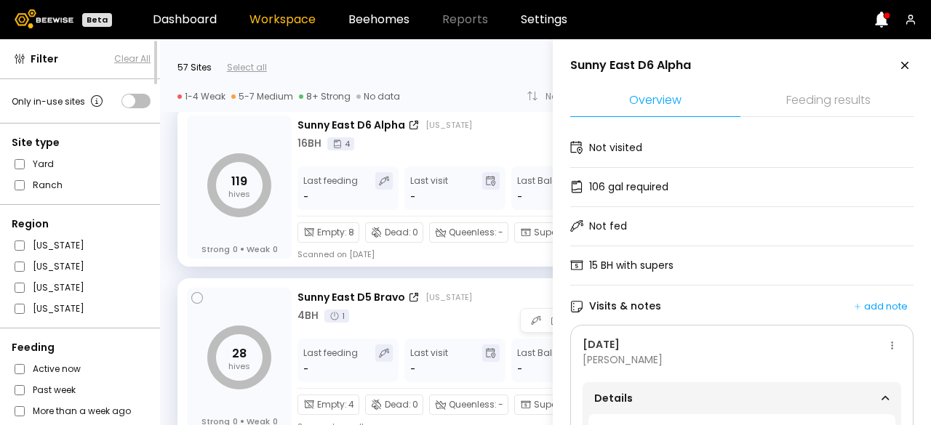
click at [465, 315] on div "4 BH 1" at bounding box center [455, 315] width 317 height 15
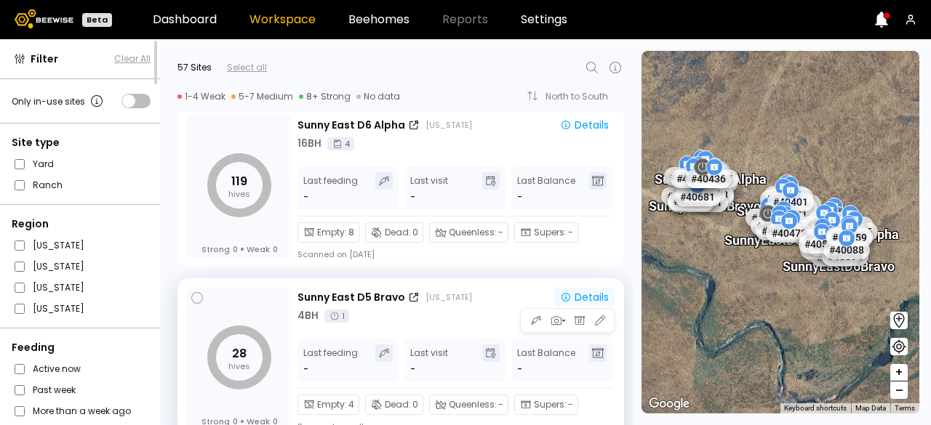
click at [580, 292] on div "Details" at bounding box center [584, 297] width 49 height 10
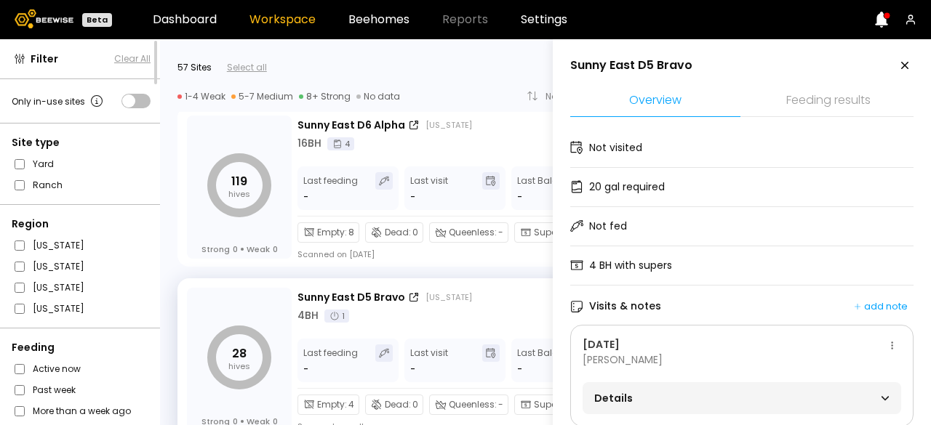
click at [793, 400] on div "Details" at bounding box center [741, 398] width 295 height 20
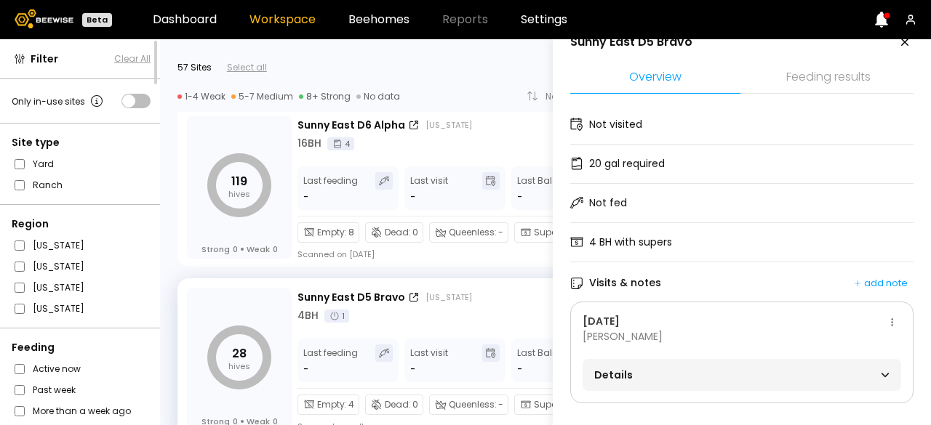
click at [881, 370] on icon at bounding box center [885, 375] width 9 height 10
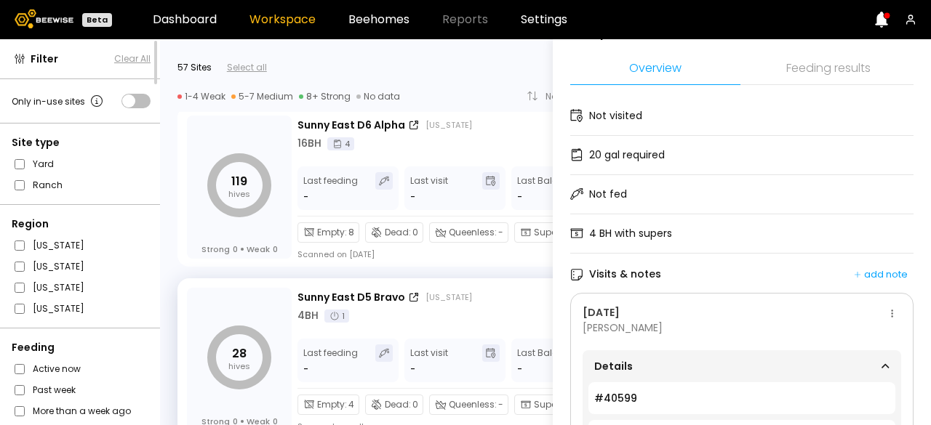
click at [881, 362] on icon at bounding box center [885, 366] width 9 height 10
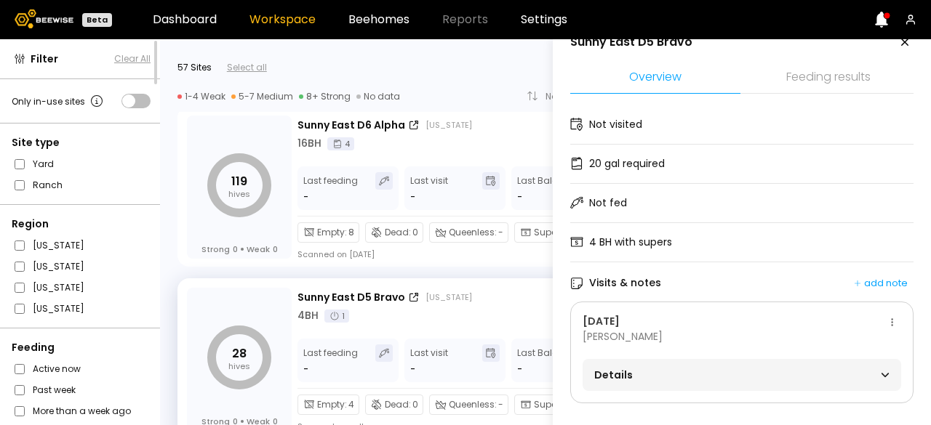
click at [881, 370] on icon at bounding box center [885, 375] width 9 height 10
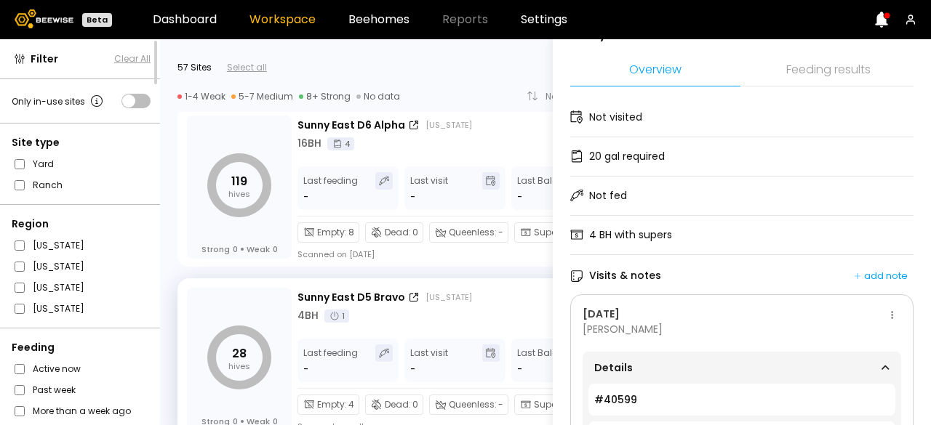
scroll to position [0, 0]
